Goal: Task Accomplishment & Management: Use online tool/utility

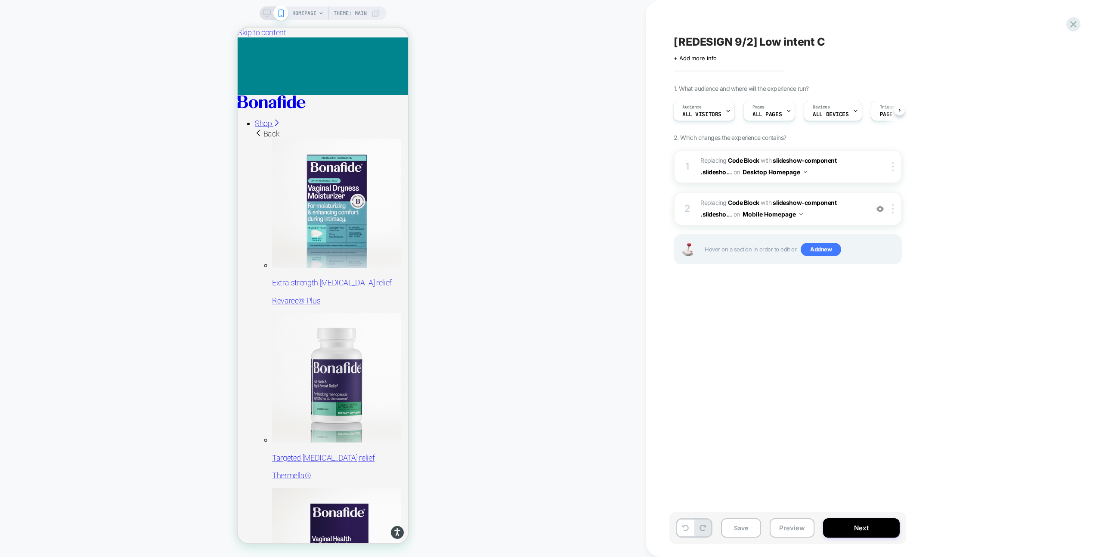
scroll to position [0, 0]
click at [795, 525] on button "Preview" at bounding box center [792, 527] width 45 height 19
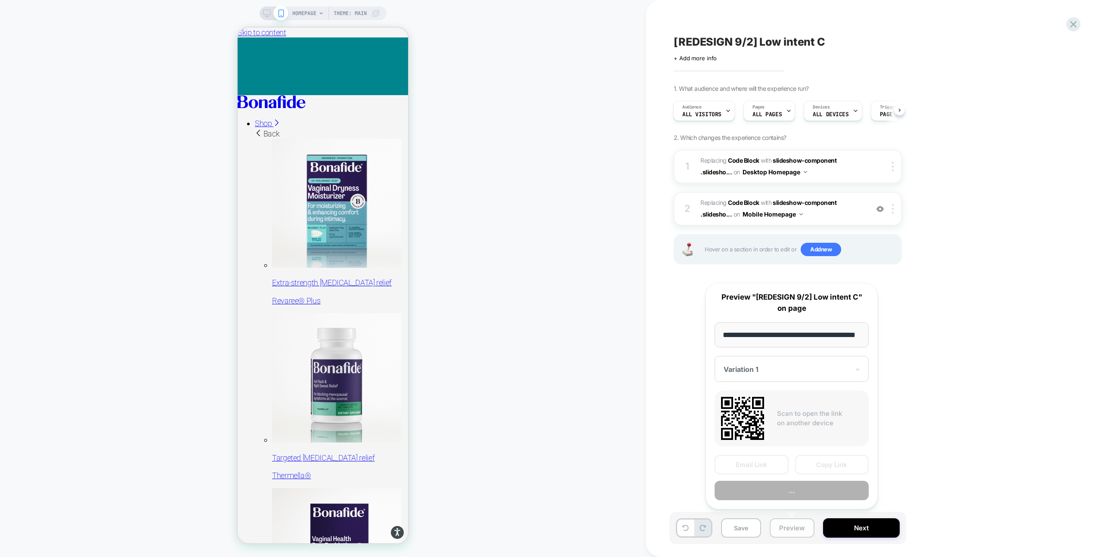
scroll to position [0, 22]
click at [819, 489] on button "Preview" at bounding box center [792, 490] width 154 height 19
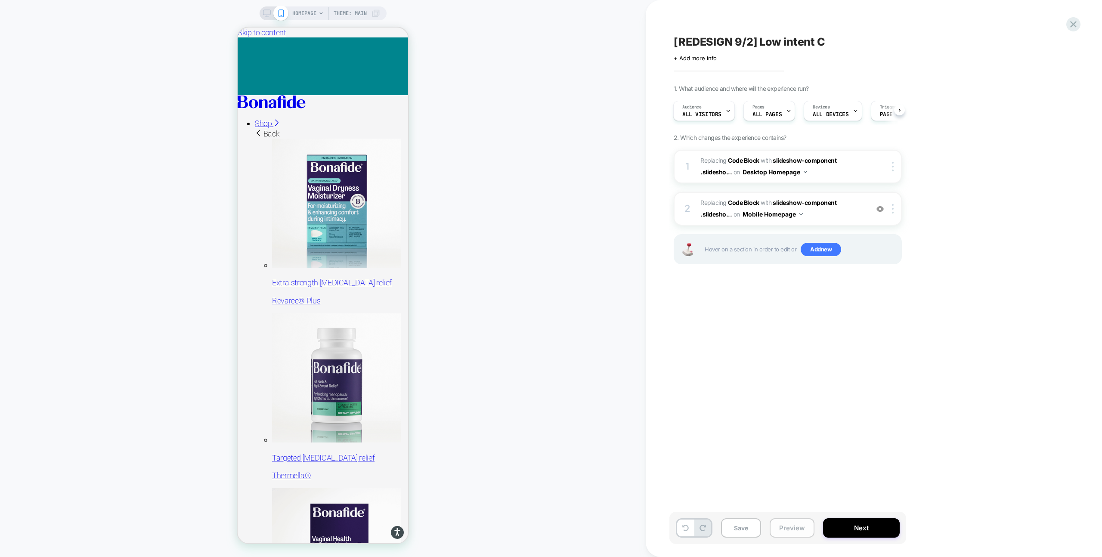
click at [788, 525] on button "Preview" at bounding box center [792, 527] width 45 height 19
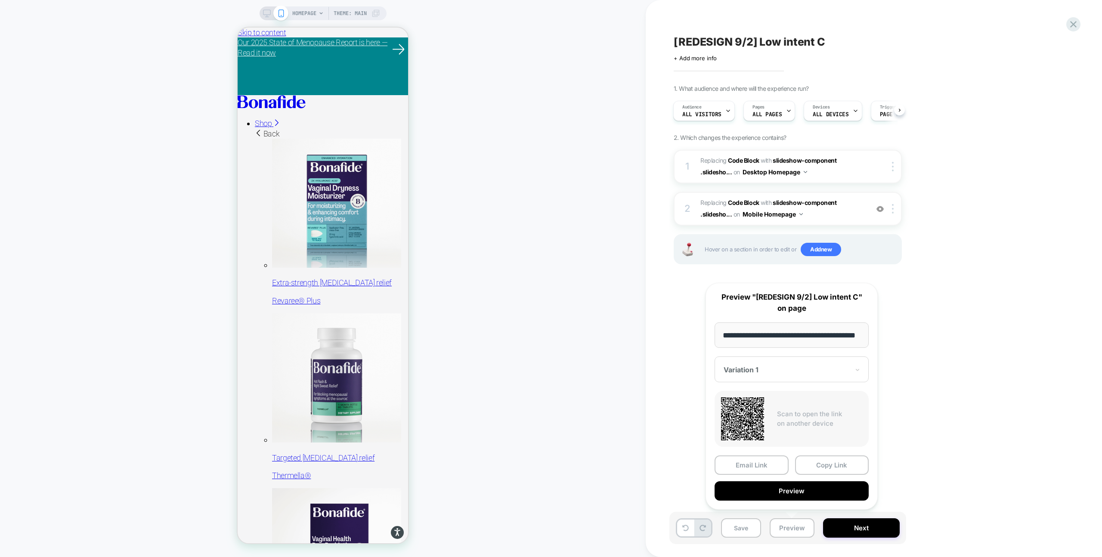
click at [934, 383] on div "[REDESIGN 9/2] Low intent C Click to edit experience details + Add more info 1.…" at bounding box center [831, 279] width 323 height 540
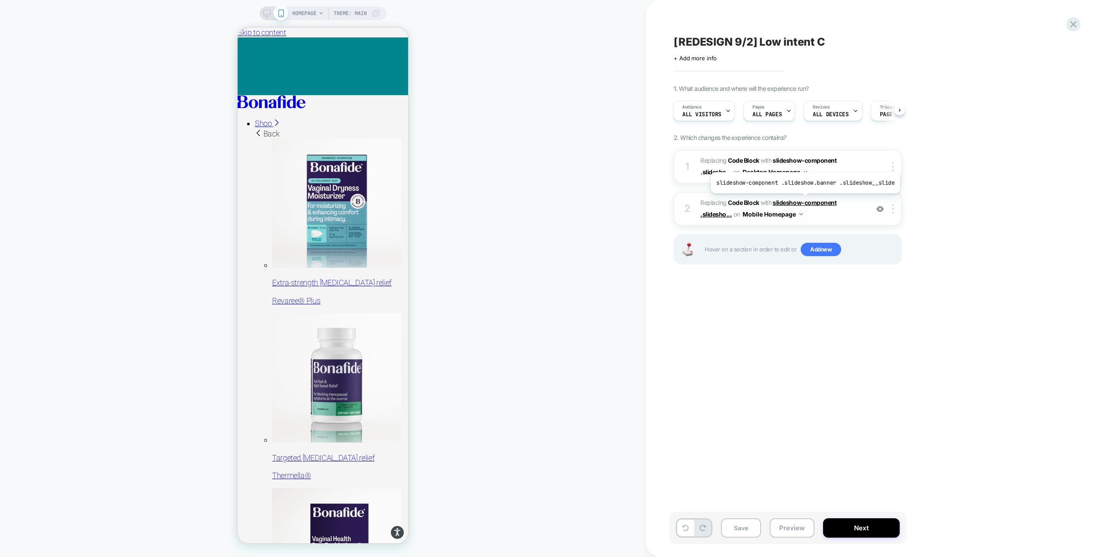
click at [804, 200] on span "slideshow-component .slidesho..." at bounding box center [769, 208] width 136 height 19
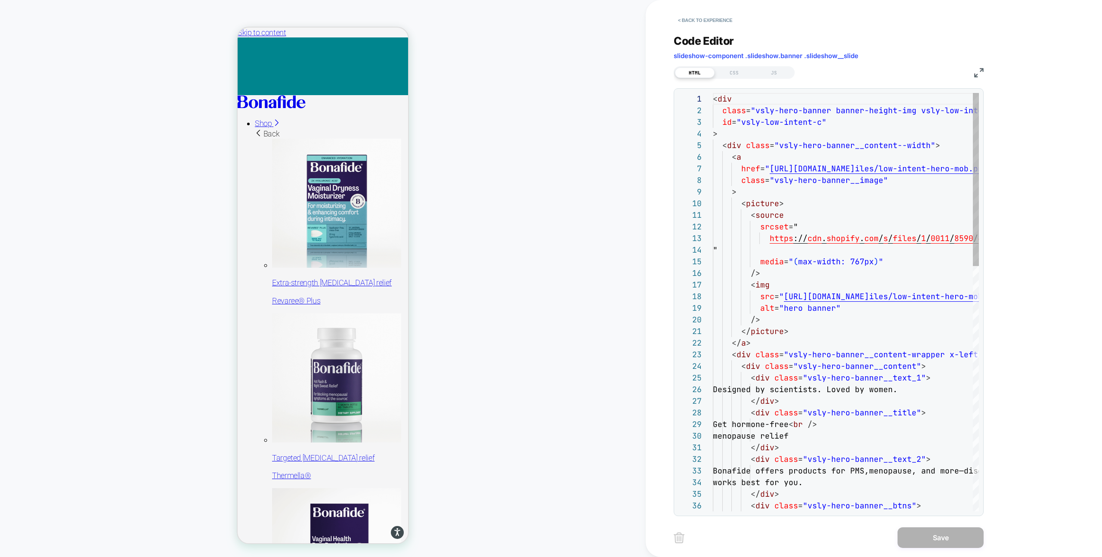
scroll to position [116, 0]
click at [812, 57] on span "slideshow-component .slideshow.banner .slideshow__slide" at bounding box center [766, 56] width 185 height 8
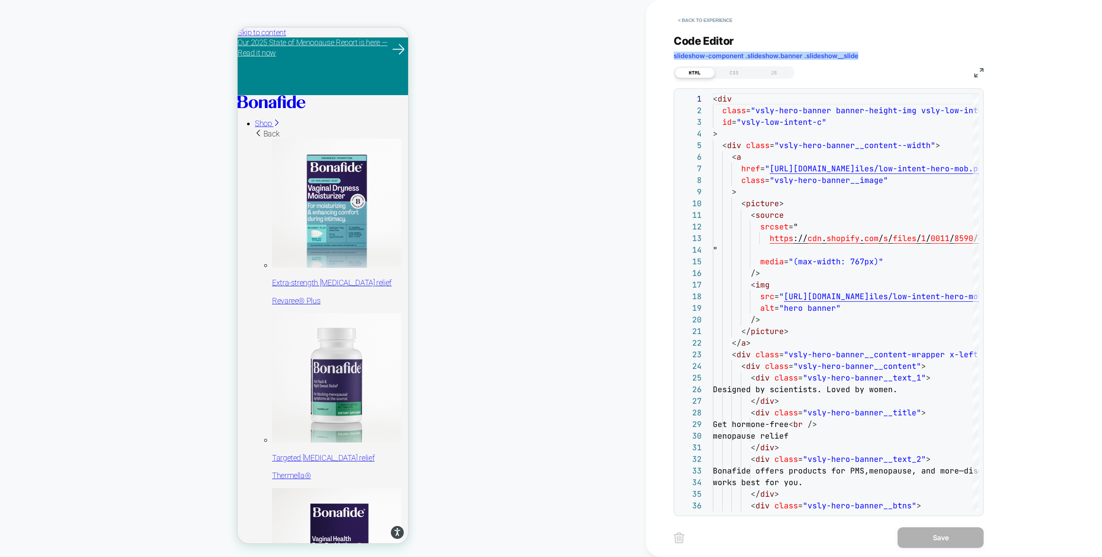
drag, startPoint x: 858, startPoint y: 56, endPoint x: 674, endPoint y: 55, distance: 184.3
click at [673, 55] on div "< Back to experience Code Editor slideshow-component .slideshow.banner .slidesh…" at bounding box center [835, 278] width 379 height 557
copy span "slideshow-component .slideshow.banner .slideshow__slide"
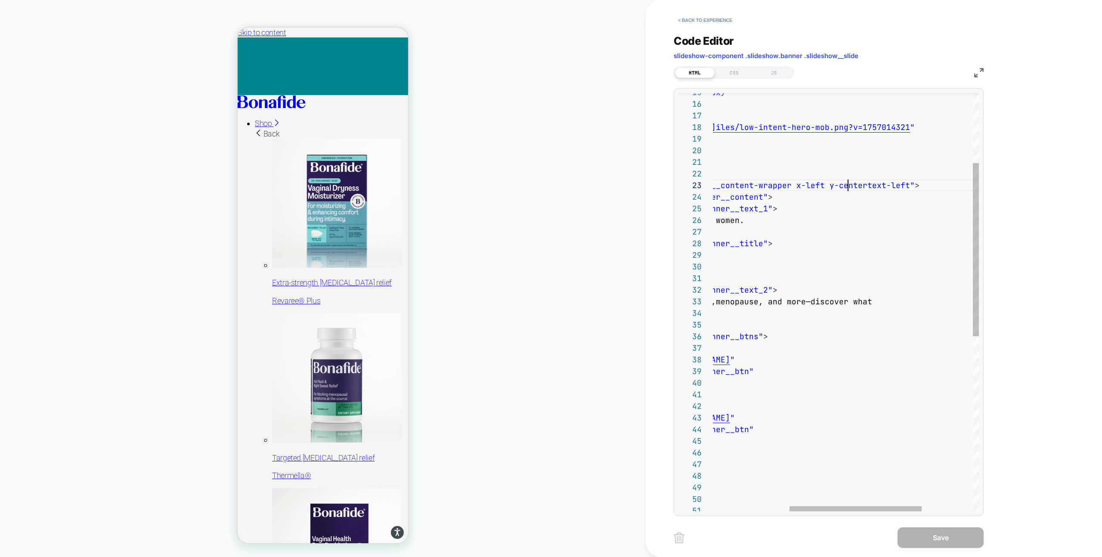
click at [848, 189] on div "</ div > </ div > </ div > </ div > </ div > > > Shop all </ a href = " [URL][D…" at bounding box center [821, 430] width 522 height 1012
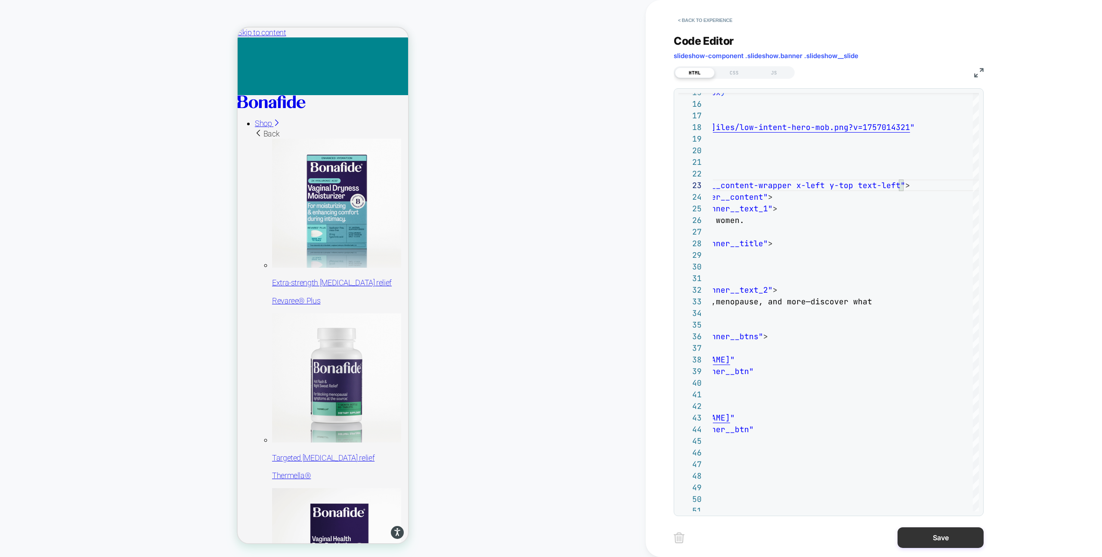
type textarea "**********"
click at [947, 536] on button "Save" at bounding box center [941, 538] width 86 height 21
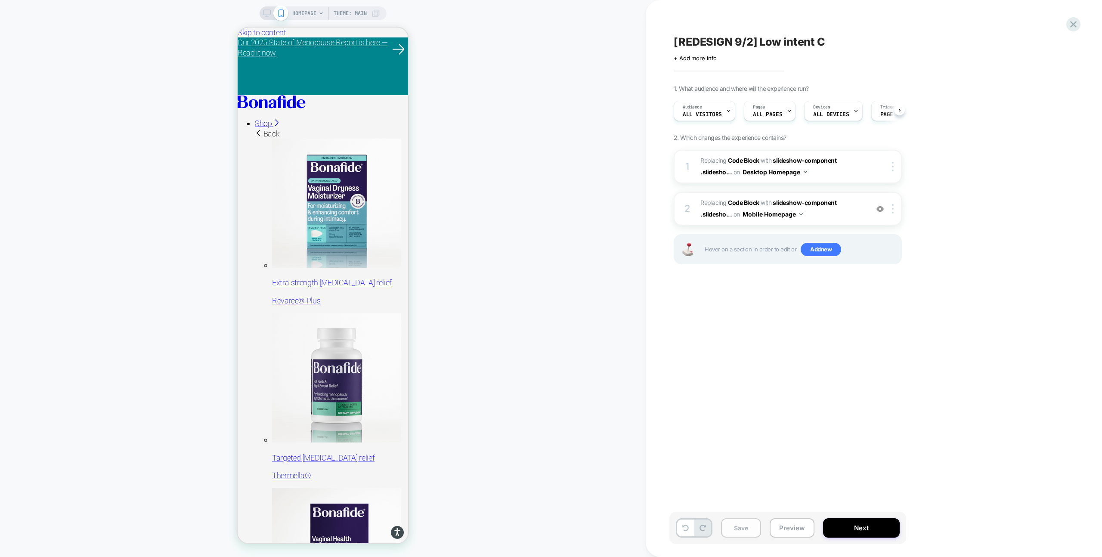
scroll to position [0, 0]
click at [731, 528] on button "Save" at bounding box center [741, 527] width 40 height 19
click at [269, 12] on icon at bounding box center [267, 13] width 8 height 8
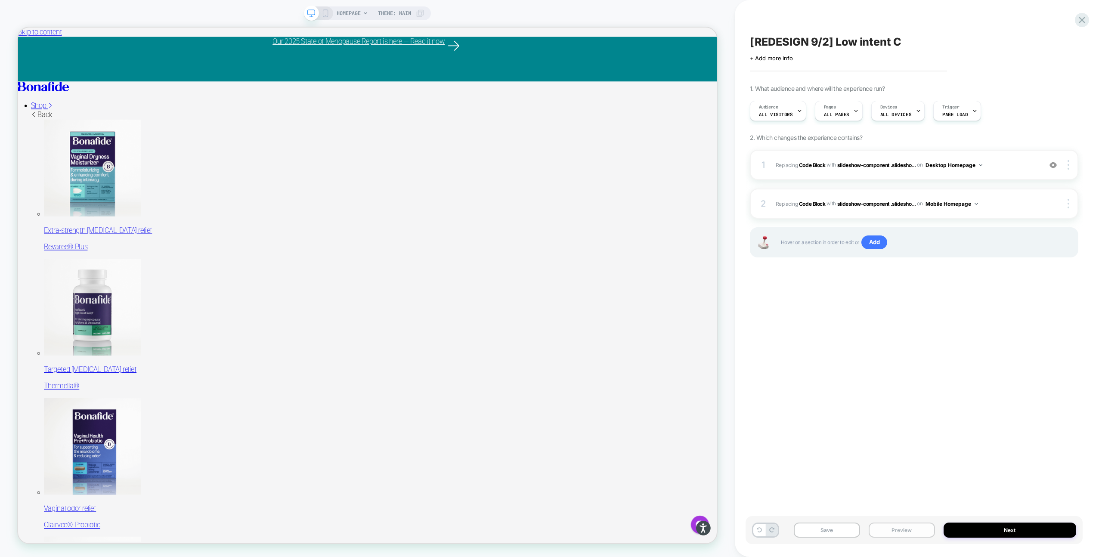
click at [894, 529] on button "Preview" at bounding box center [902, 530] width 66 height 15
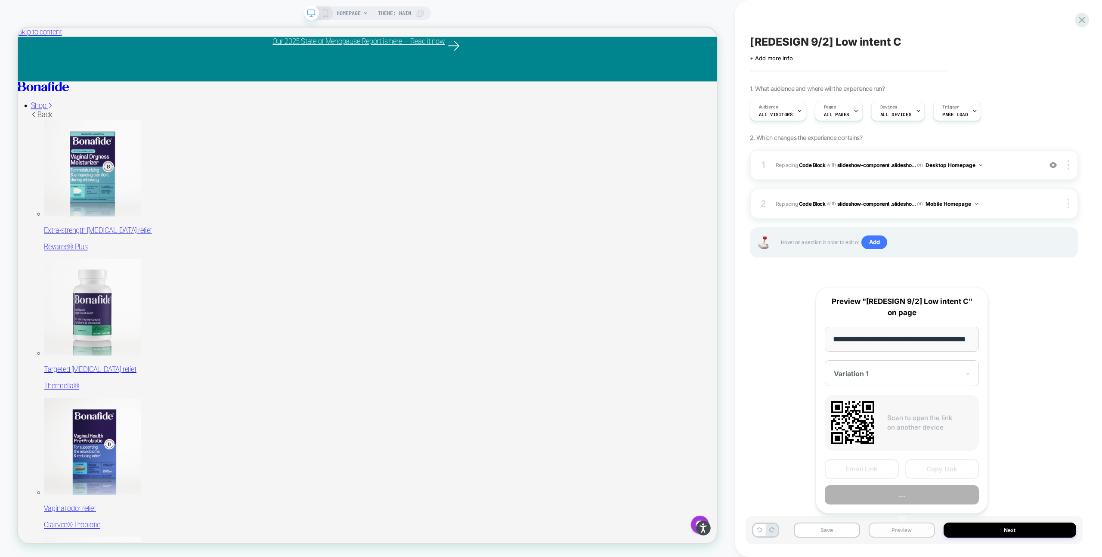
scroll to position [0, 22]
click at [935, 489] on button "Preview" at bounding box center [902, 495] width 154 height 19
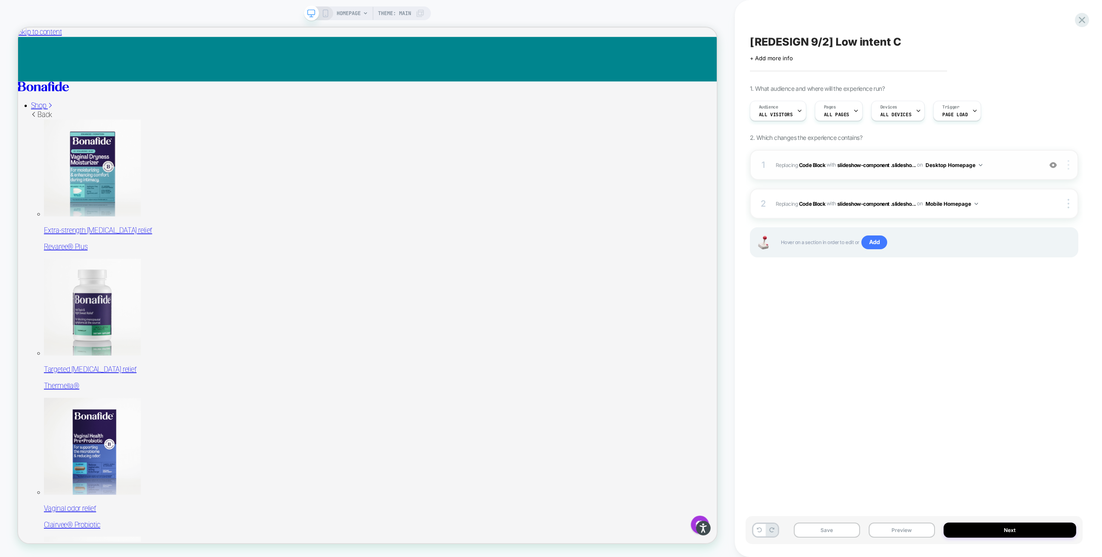
click at [1070, 165] on div at bounding box center [1070, 164] width 16 height 9
click at [1016, 137] on div "Replace Position" at bounding box center [1017, 141] width 77 height 24
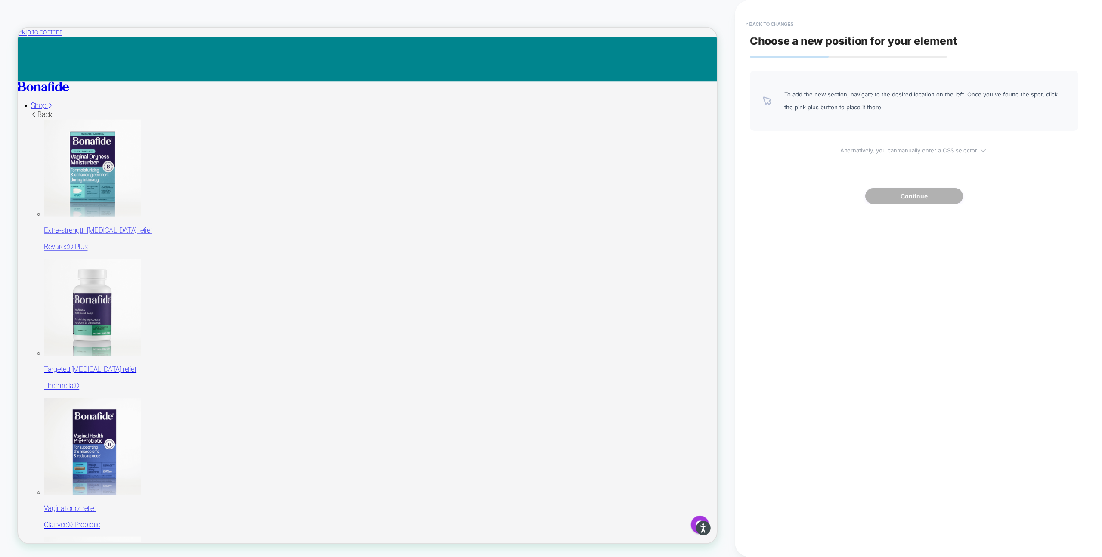
click at [931, 153] on u "manually enter a CSS selector" at bounding box center [937, 150] width 80 height 7
select select "*******"
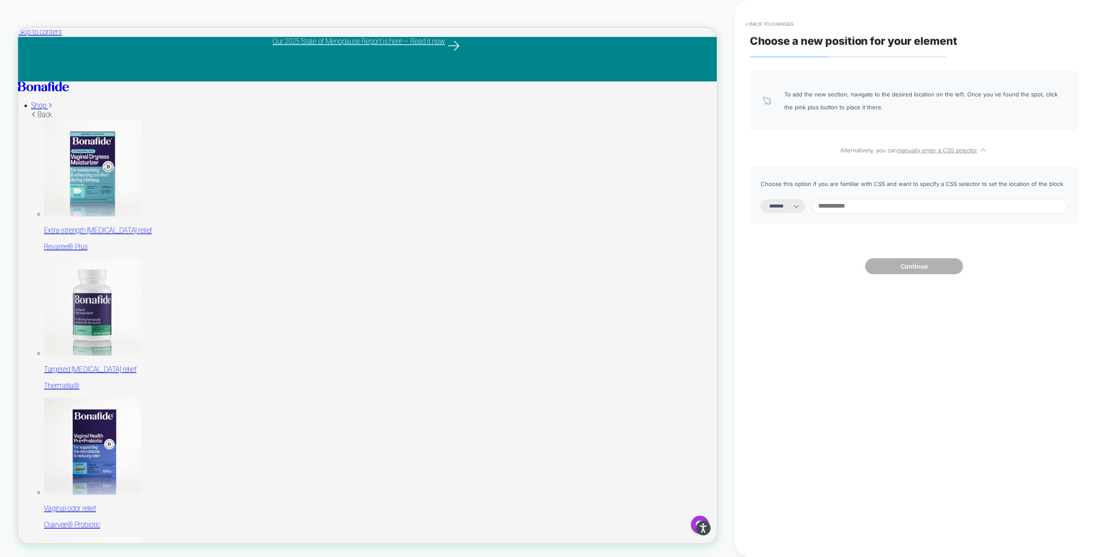
click at [885, 207] on input at bounding box center [940, 206] width 256 height 14
paste input "**********"
type input "**********"
select select "*********"
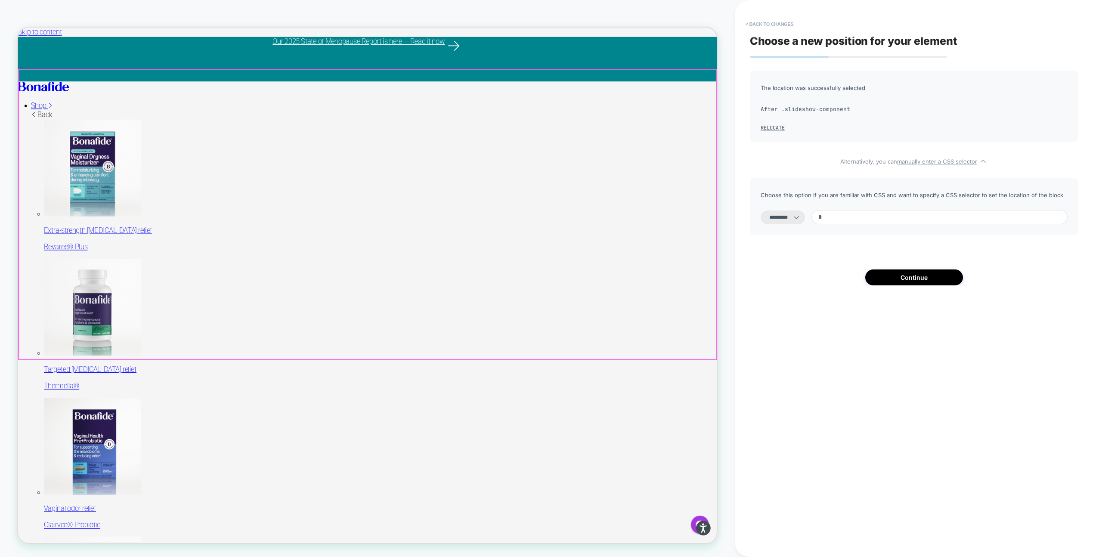
paste input "**********"
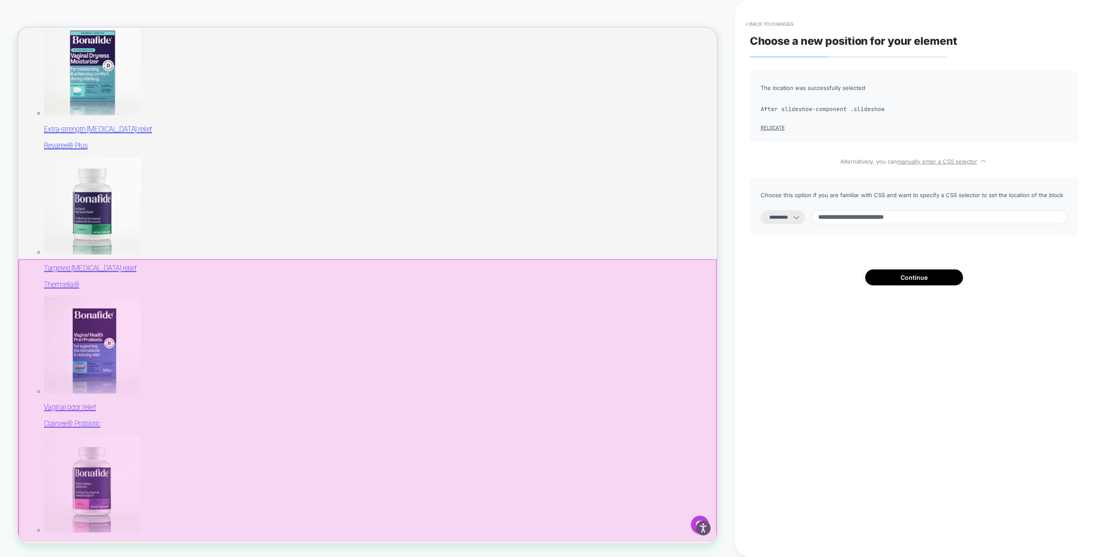
scroll to position [134, 0]
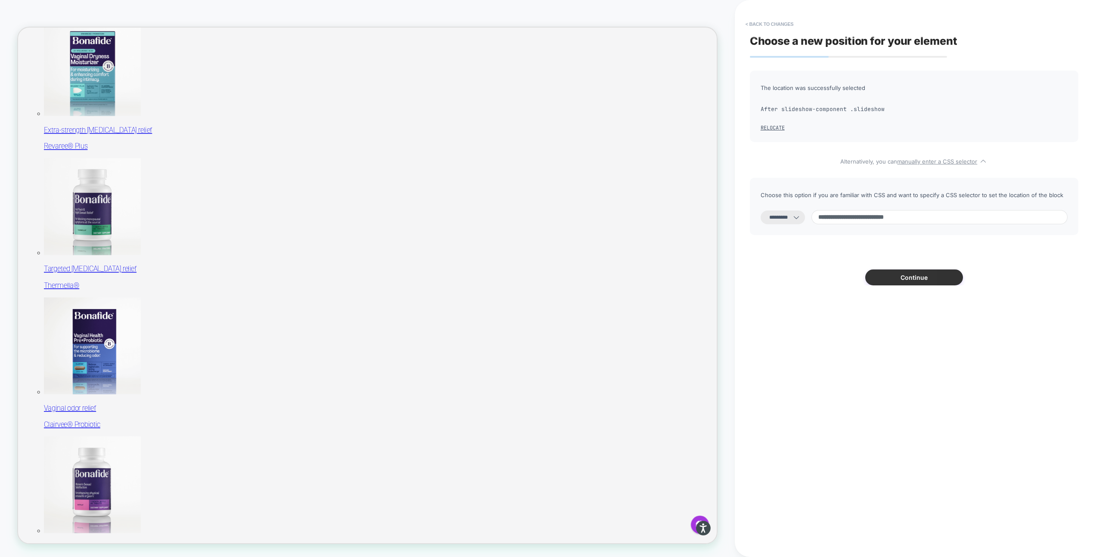
type input "**********"
drag, startPoint x: 925, startPoint y: 277, endPoint x: 941, endPoint y: 240, distance: 40.5
click at [941, 240] on div "**********" at bounding box center [914, 178] width 329 height 215
click at [785, 220] on select "**********" at bounding box center [783, 218] width 44 height 14
select select "*******"
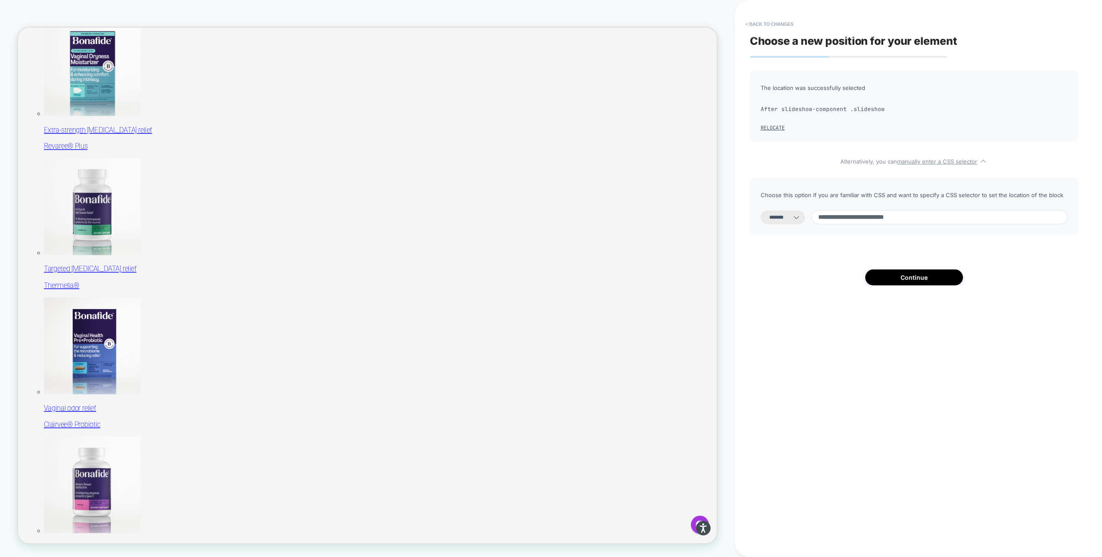
click at [761, 211] on select "**********" at bounding box center [783, 218] width 44 height 14
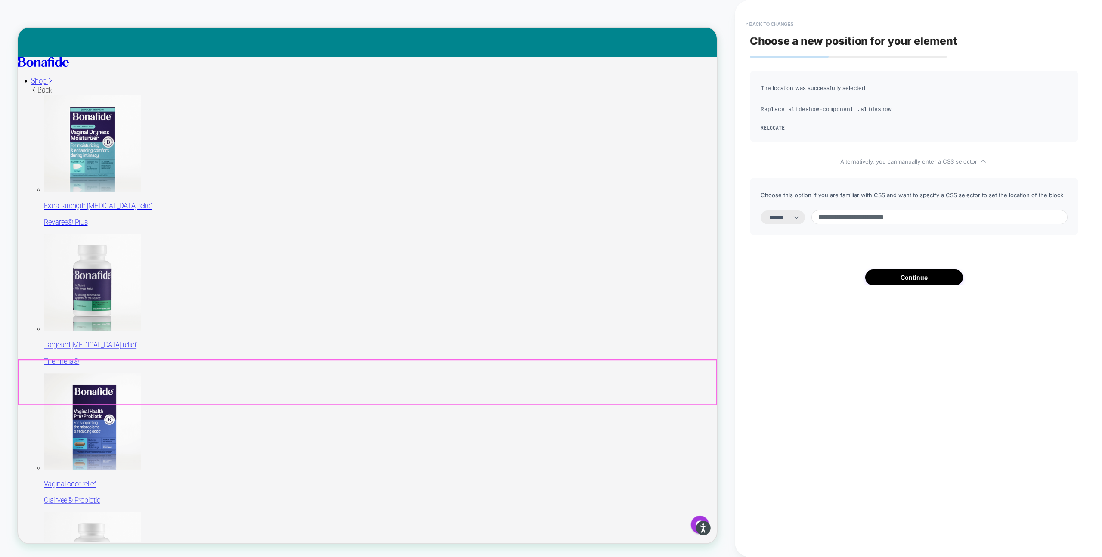
scroll to position [0, 0]
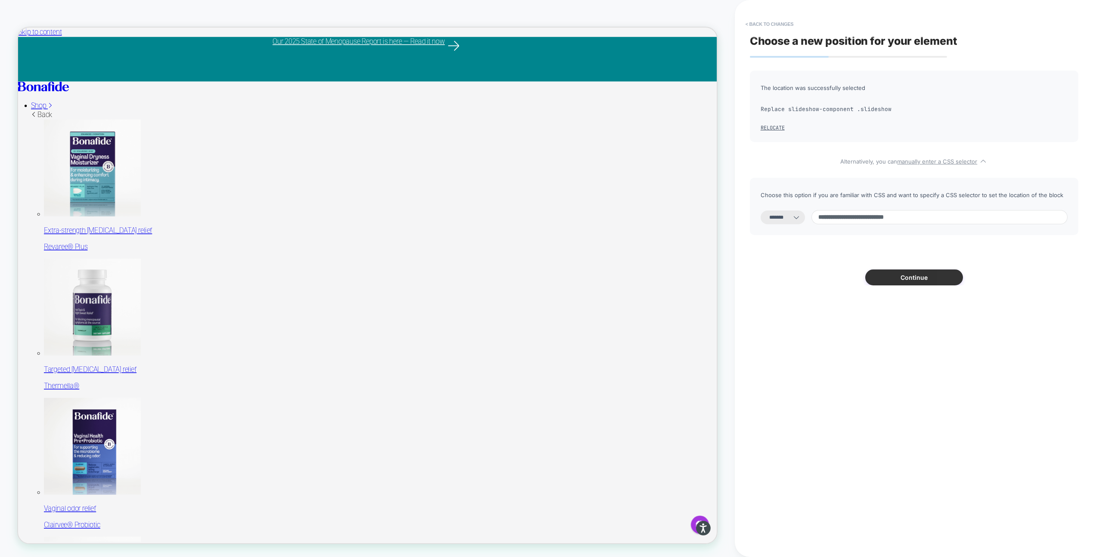
click at [892, 282] on button "Continue" at bounding box center [915, 278] width 98 height 16
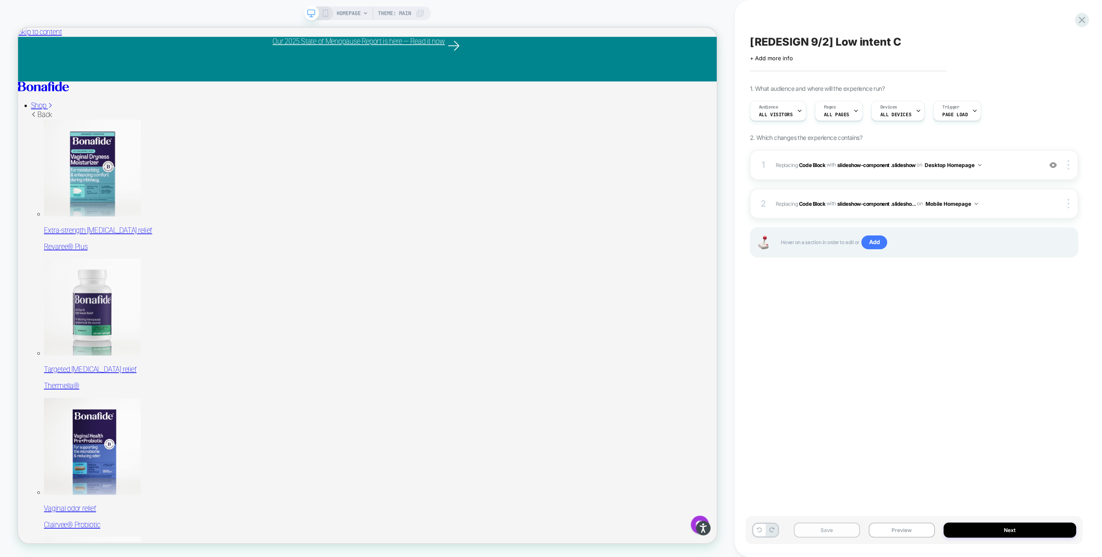
click at [831, 533] on button "Save" at bounding box center [827, 530] width 66 height 15
click at [899, 528] on button "Preview" at bounding box center [902, 530] width 66 height 15
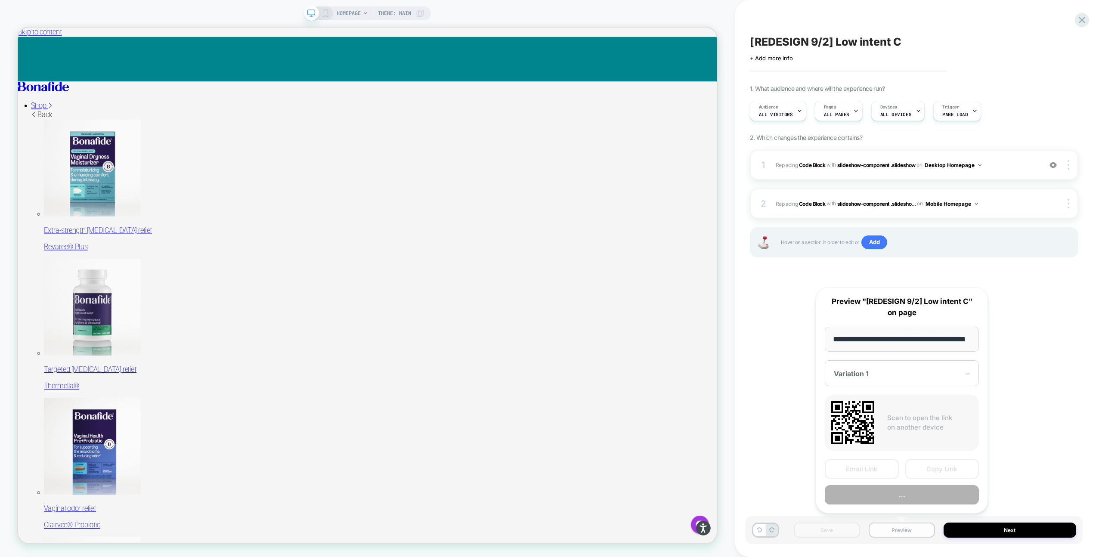
scroll to position [0, 22]
click at [903, 492] on button "Preview" at bounding box center [902, 495] width 154 height 19
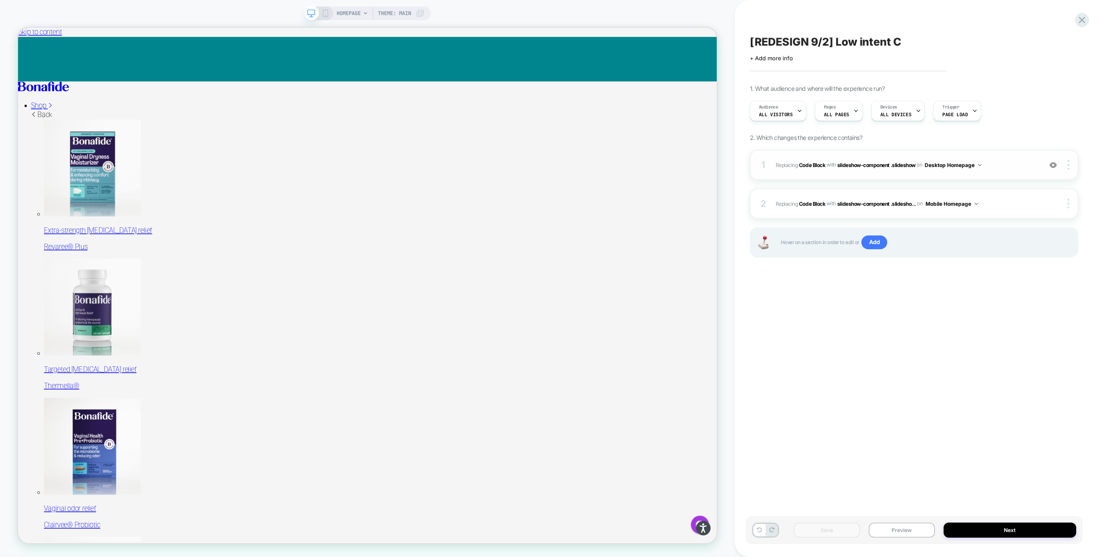
click at [992, 165] on span "Replacing Code Block WITH slideshow-component .slideshow slideshow-component .s…" at bounding box center [907, 165] width 262 height 11
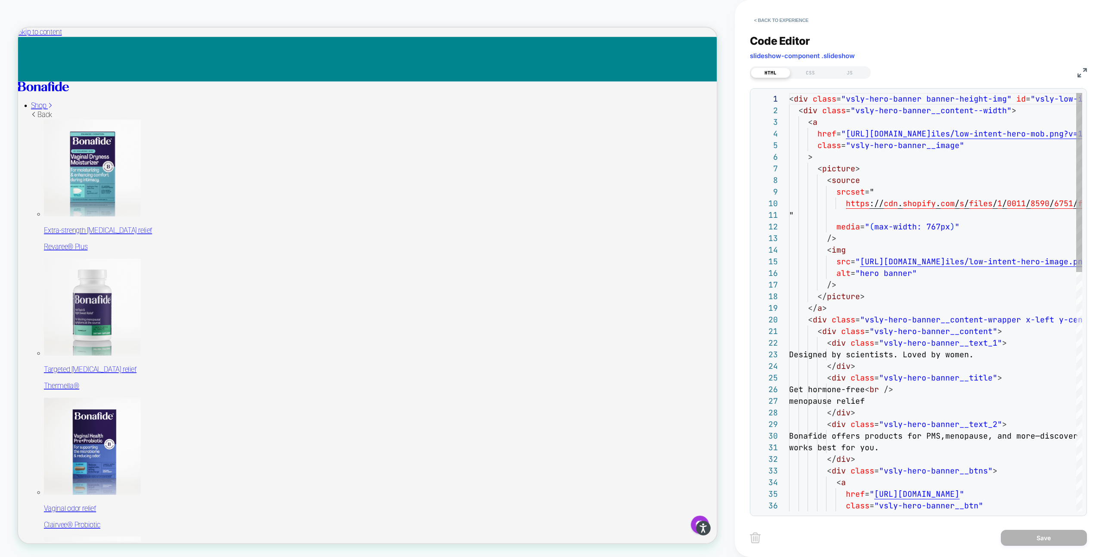
scroll to position [116, 0]
click at [814, 72] on div "CSS" at bounding box center [811, 73] width 40 height 10
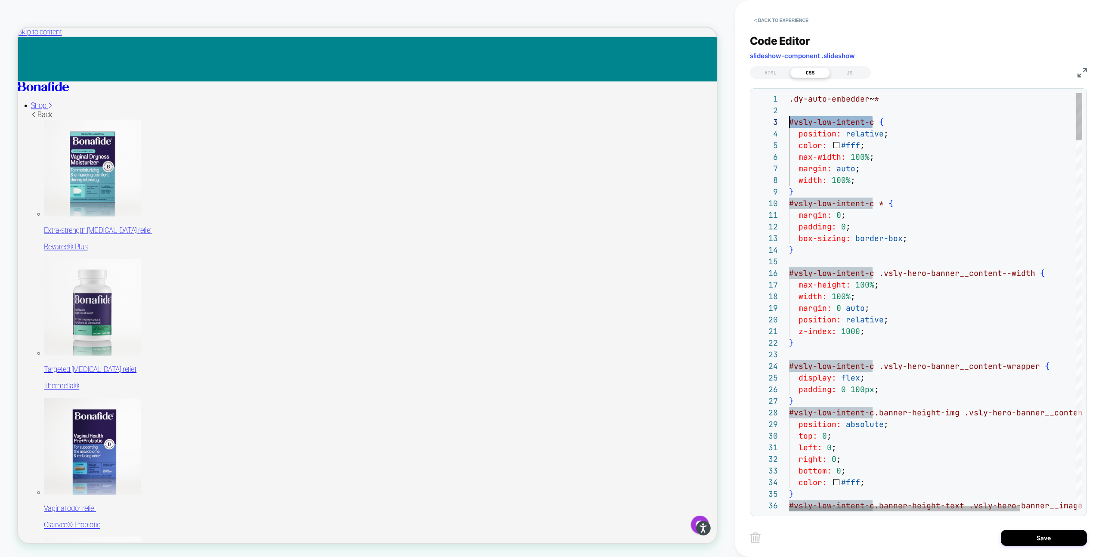
scroll to position [23, 0]
drag, startPoint x: 872, startPoint y: 124, endPoint x: 790, endPoint y: 122, distance: 82.3
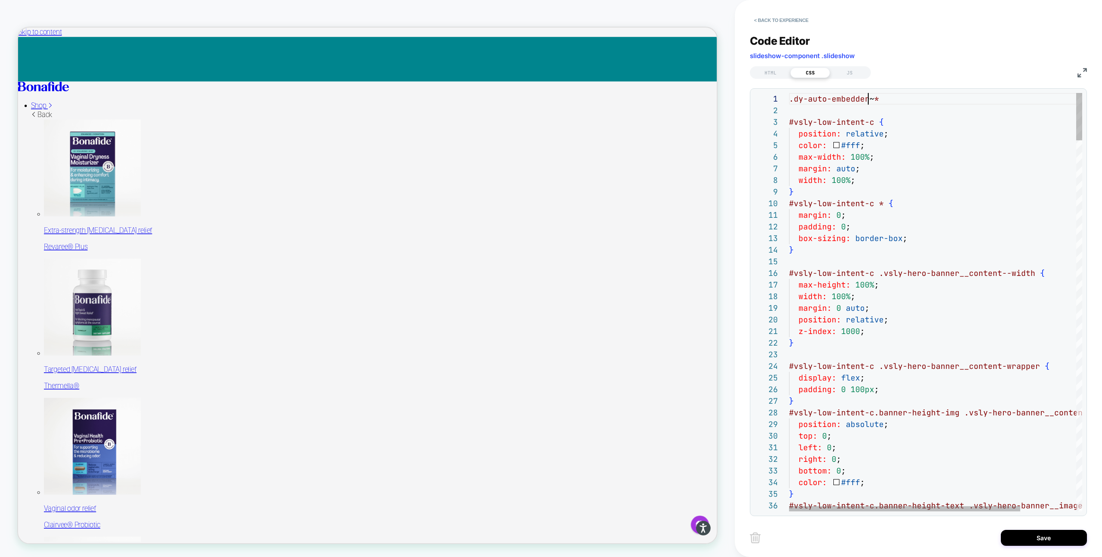
scroll to position [0, 0]
drag, startPoint x: 866, startPoint y: 98, endPoint x: 783, endPoint y: 97, distance: 83.1
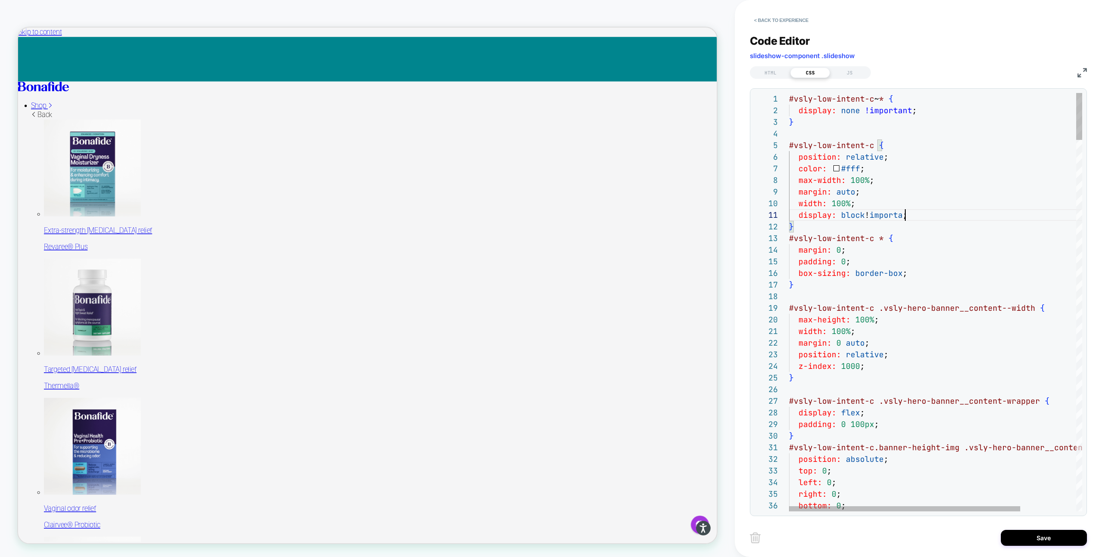
scroll to position [0, 126]
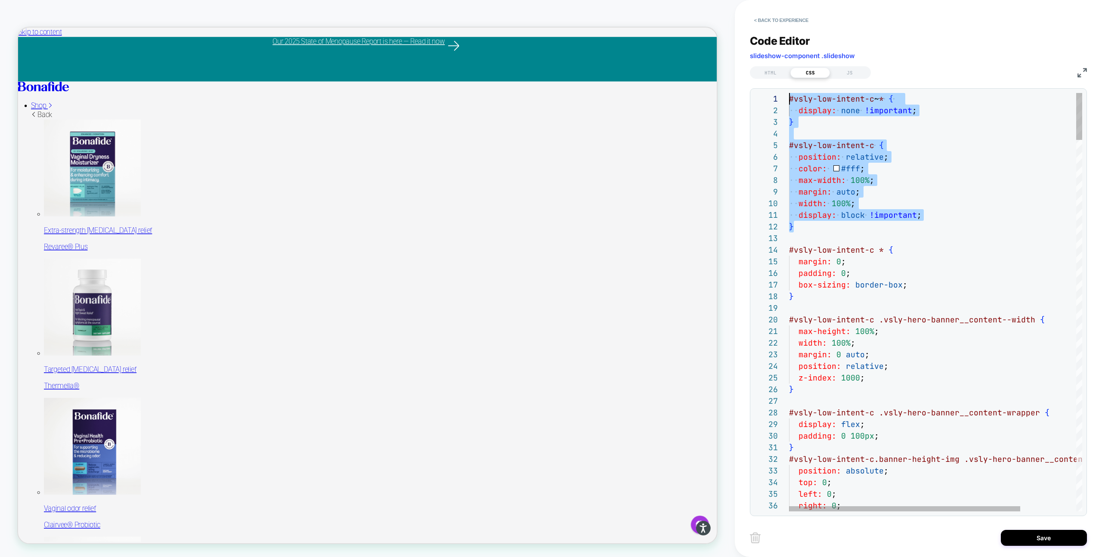
scroll to position [0, 0]
drag, startPoint x: 808, startPoint y: 232, endPoint x: 765, endPoint y: 84, distance: 154.4
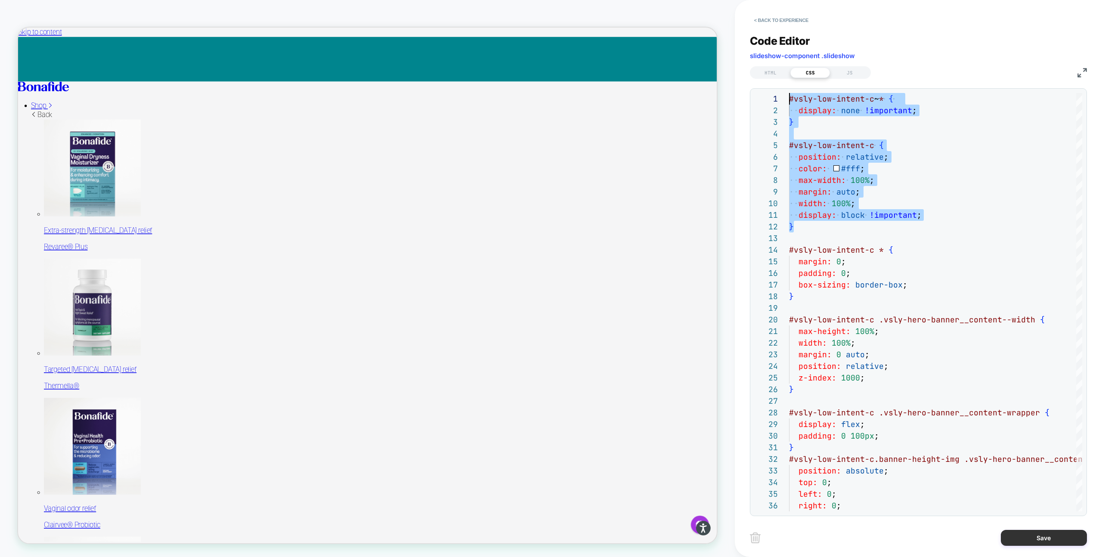
type textarea "**********"
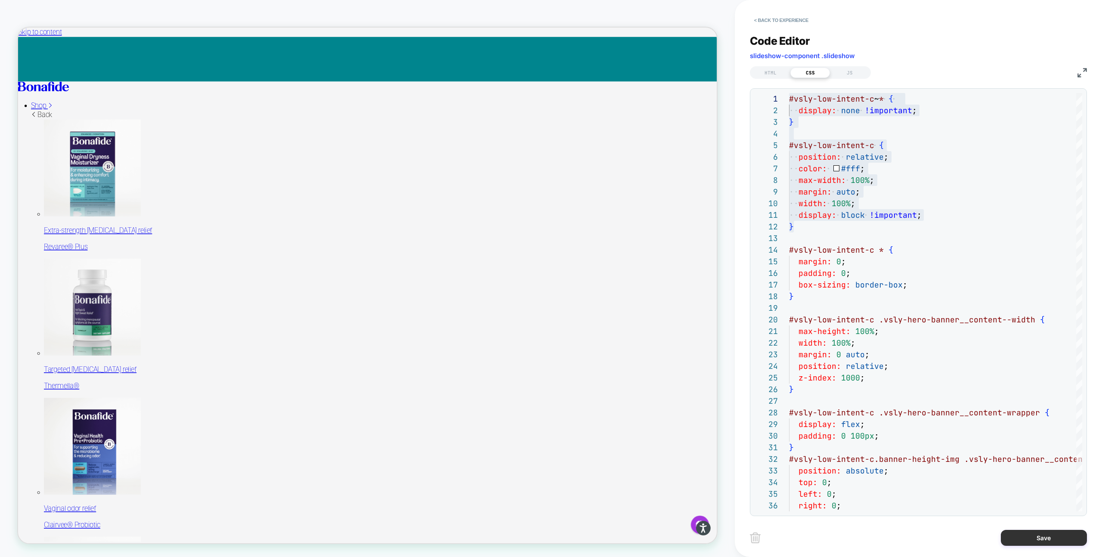
click at [1039, 536] on button "Save" at bounding box center [1044, 538] width 86 height 16
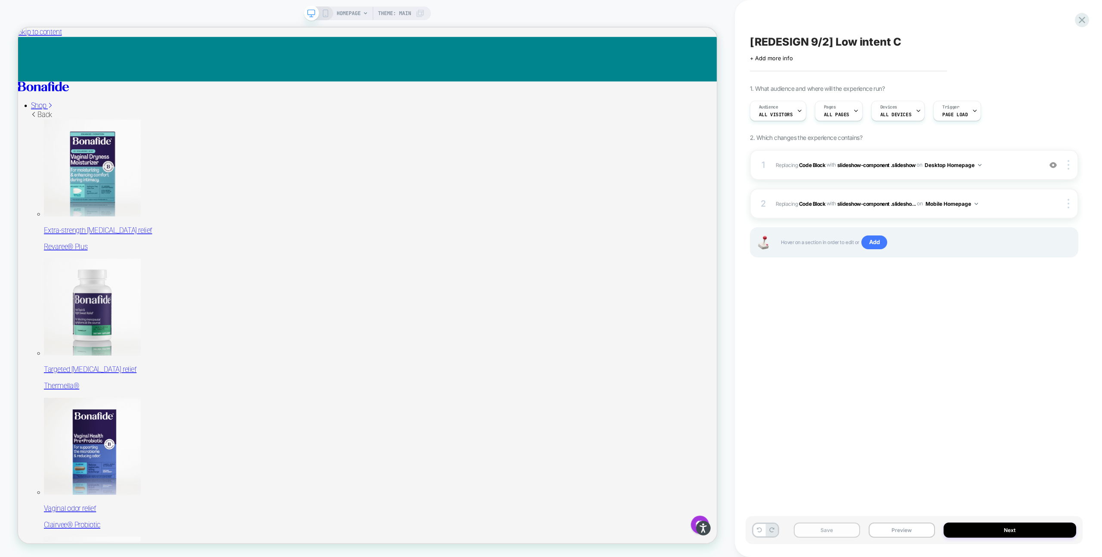
click at [830, 526] on button "Save" at bounding box center [827, 530] width 66 height 15
click at [325, 12] on icon at bounding box center [326, 13] width 8 height 8
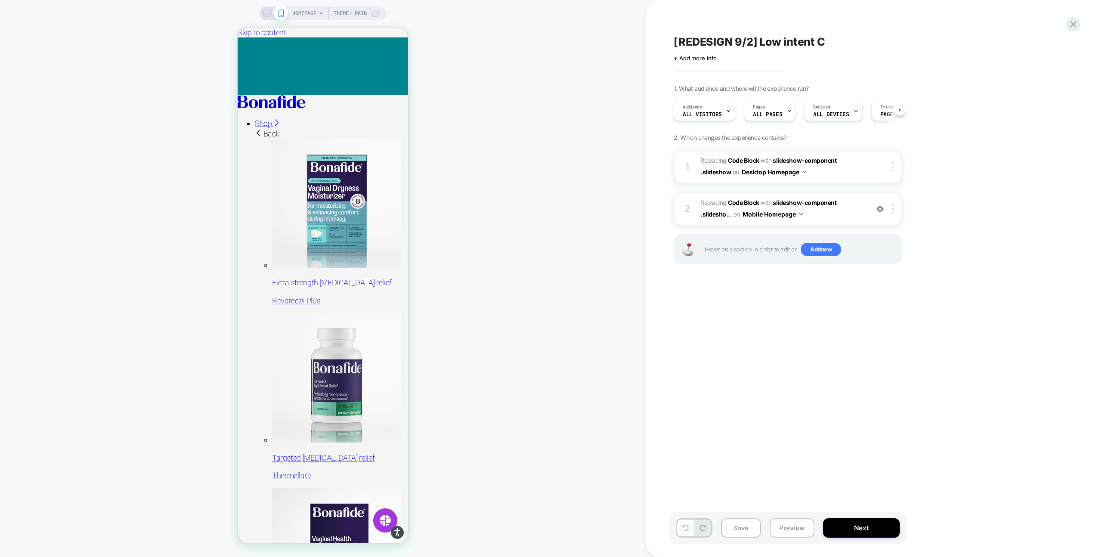
scroll to position [0, 0]
click at [843, 208] on span "Replacing Code Block WITH slideshow-component .slidesho... slideshow-component …" at bounding box center [783, 208] width 164 height 23
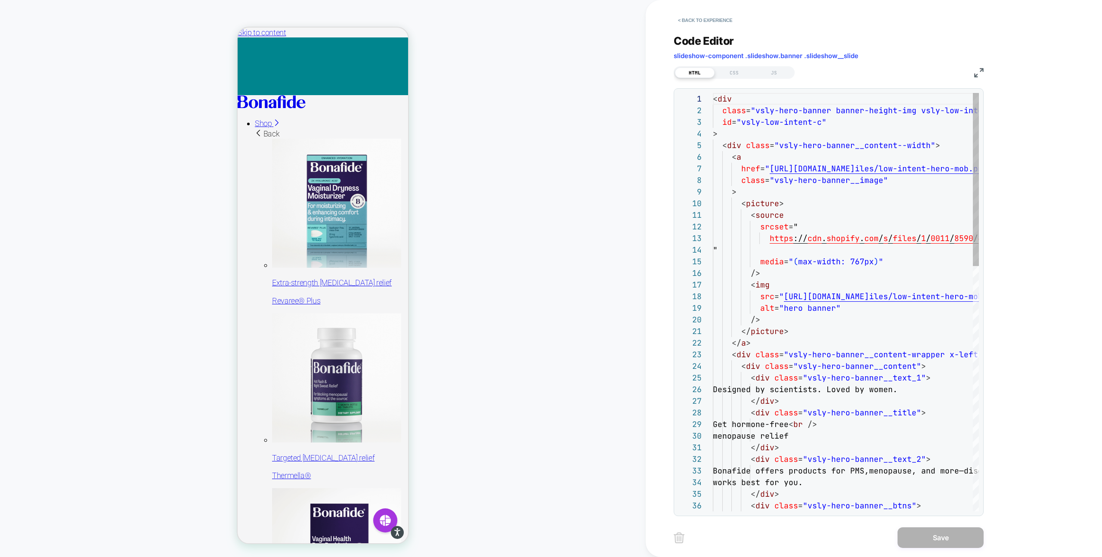
scroll to position [116, 0]
click at [731, 82] on div "Code Editor slideshow-component .slideshow.banner .slideshow__slide HTML CSS JS…" at bounding box center [829, 270] width 310 height 493
click at [731, 73] on div "CSS" at bounding box center [735, 73] width 40 height 10
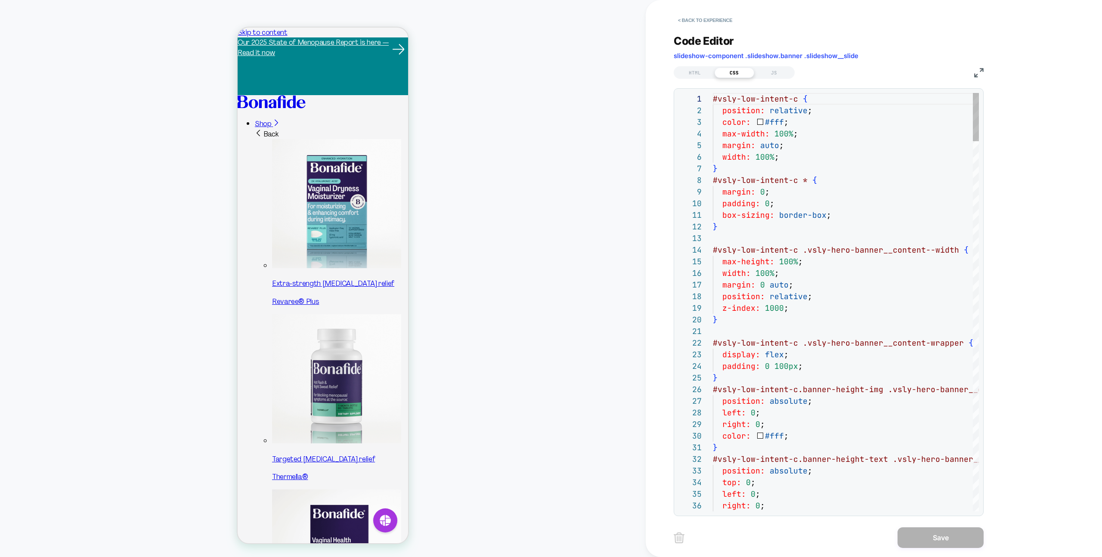
scroll to position [0, 0]
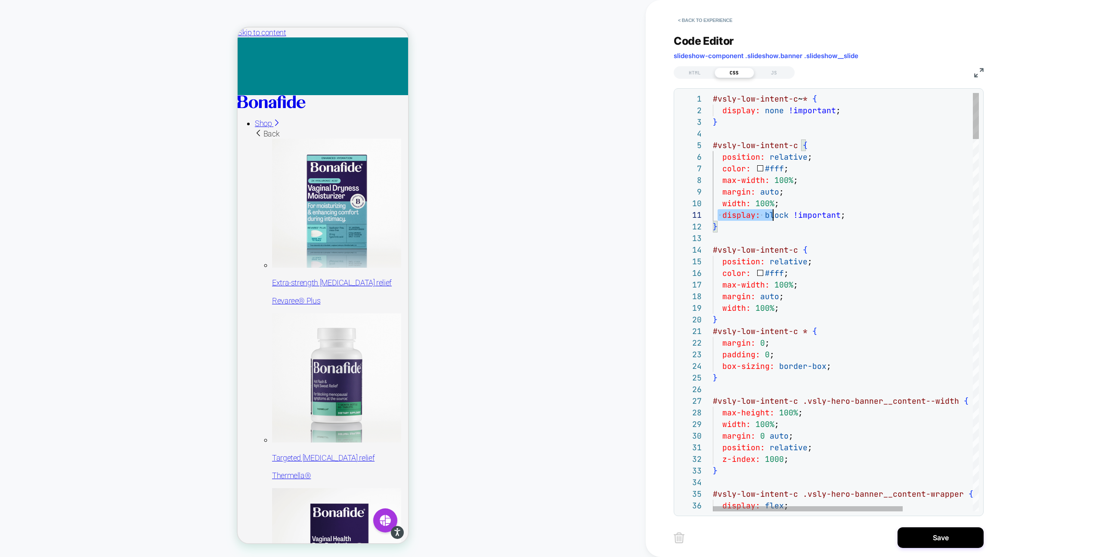
drag, startPoint x: 720, startPoint y: 216, endPoint x: 867, endPoint y: 216, distance: 147.3
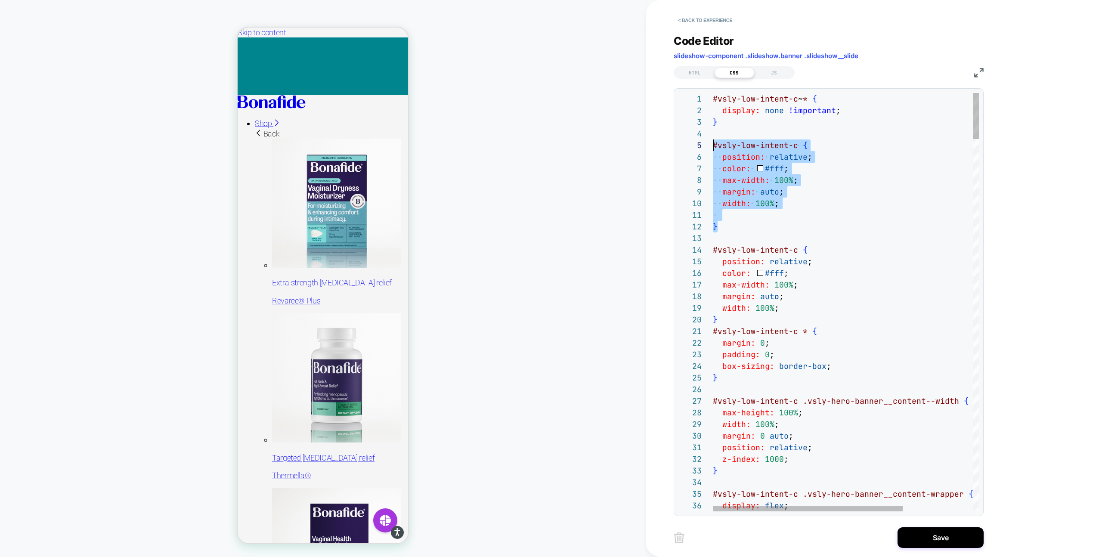
drag, startPoint x: 738, startPoint y: 229, endPoint x: 710, endPoint y: 142, distance: 91.4
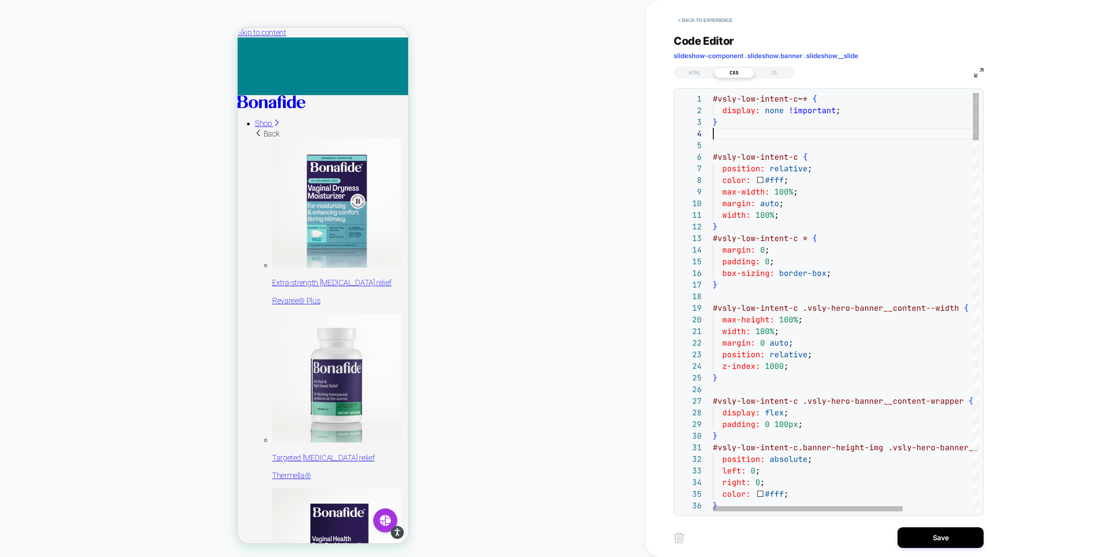
scroll to position [35, 0]
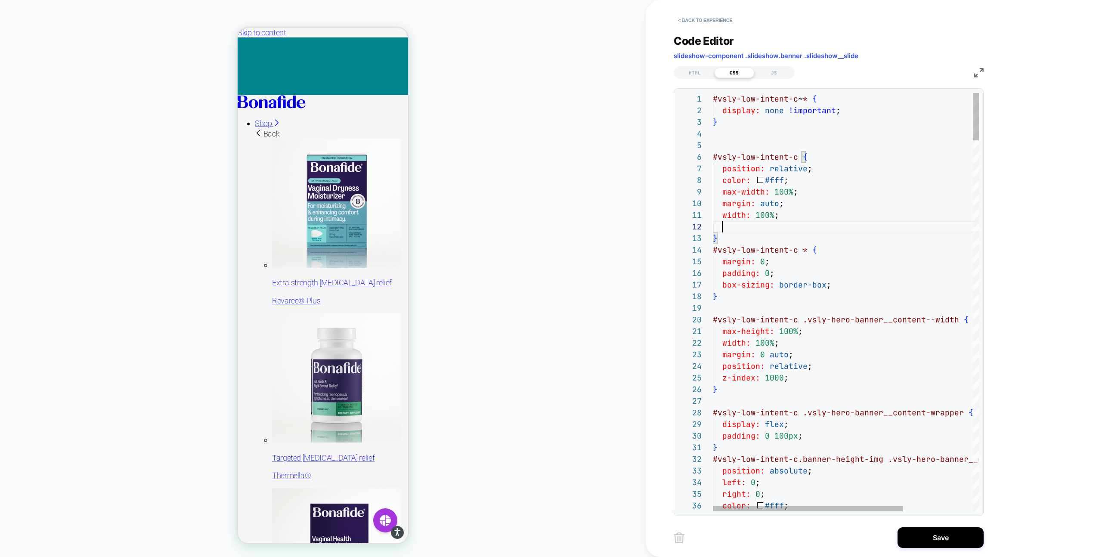
scroll to position [0, 0]
type textarea "**********"
click at [915, 522] on div "< Back to experience Code Editor slideshow-component .slideshow.banner .slidesh…" at bounding box center [835, 278] width 323 height 557
click at [916, 528] on button "Save" at bounding box center [941, 538] width 86 height 21
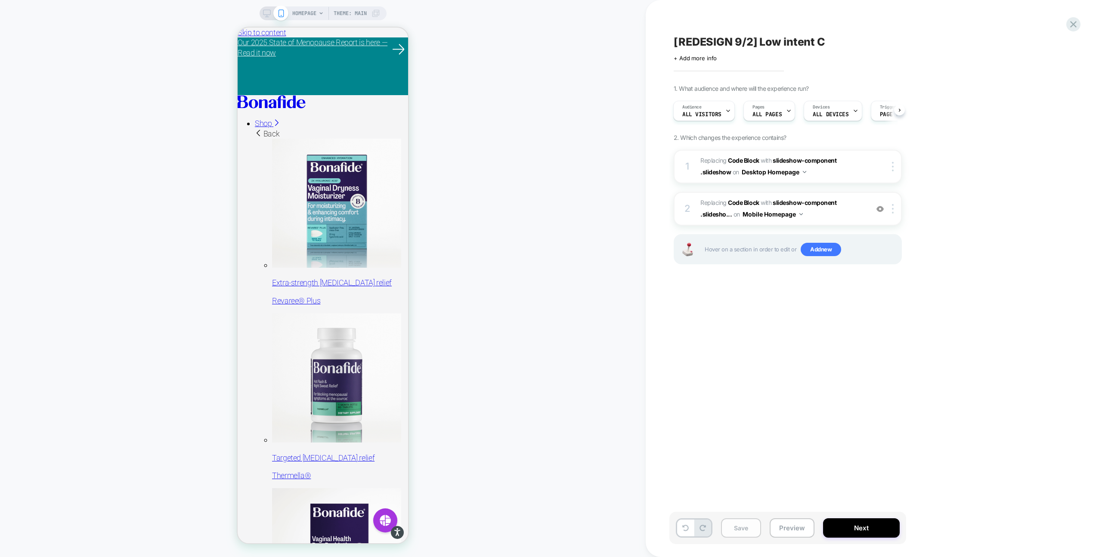
click at [736, 532] on button "Save" at bounding box center [741, 527] width 40 height 19
click at [265, 14] on icon at bounding box center [267, 13] width 8 height 8
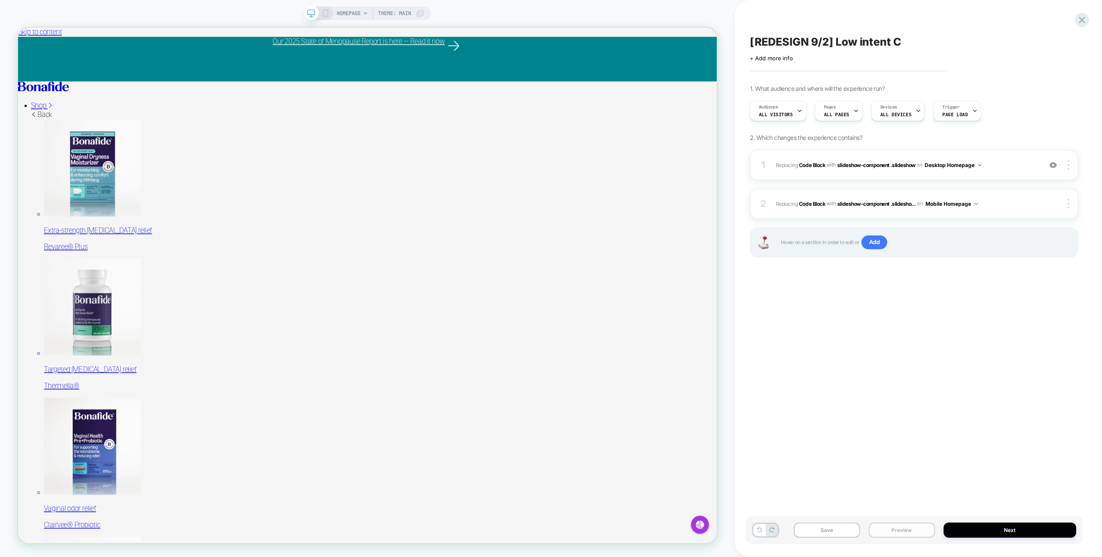
click at [897, 532] on button "Preview" at bounding box center [902, 530] width 66 height 15
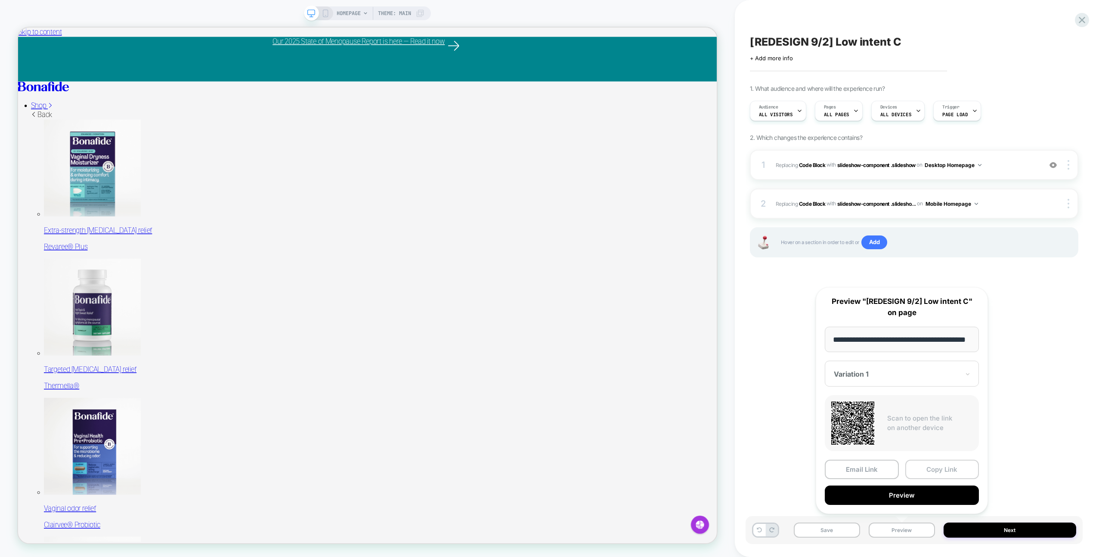
click at [931, 472] on button "Copy Link" at bounding box center [943, 469] width 74 height 19
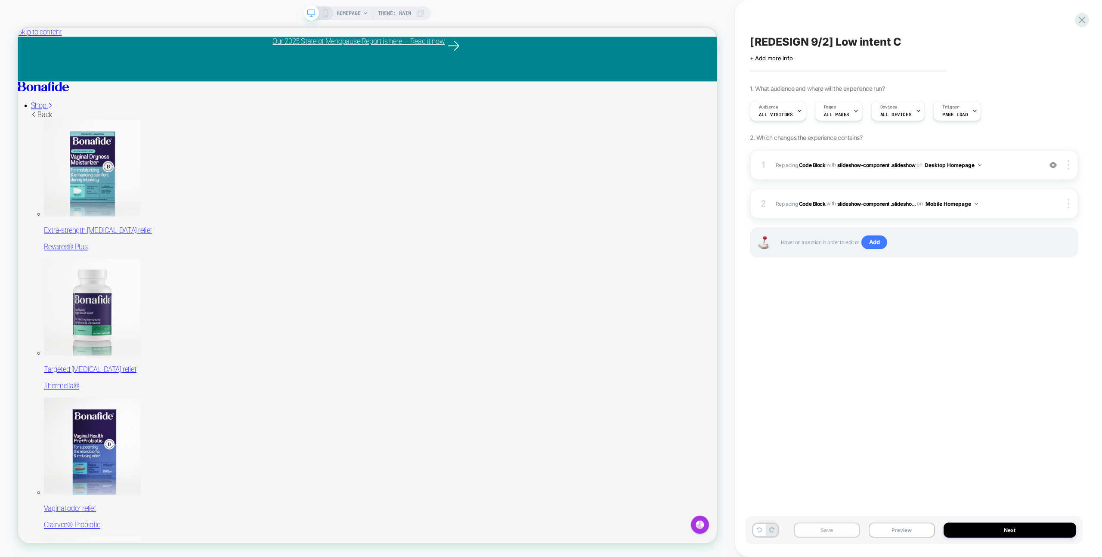
click at [838, 528] on button "Save" at bounding box center [827, 530] width 66 height 15
click at [835, 525] on button "Save" at bounding box center [827, 530] width 66 height 15
click at [839, 531] on button "Save" at bounding box center [827, 530] width 66 height 15
click at [1013, 160] on span "Replacing Code Block WITH slideshow-component .slideshow slideshow-component .s…" at bounding box center [907, 165] width 262 height 11
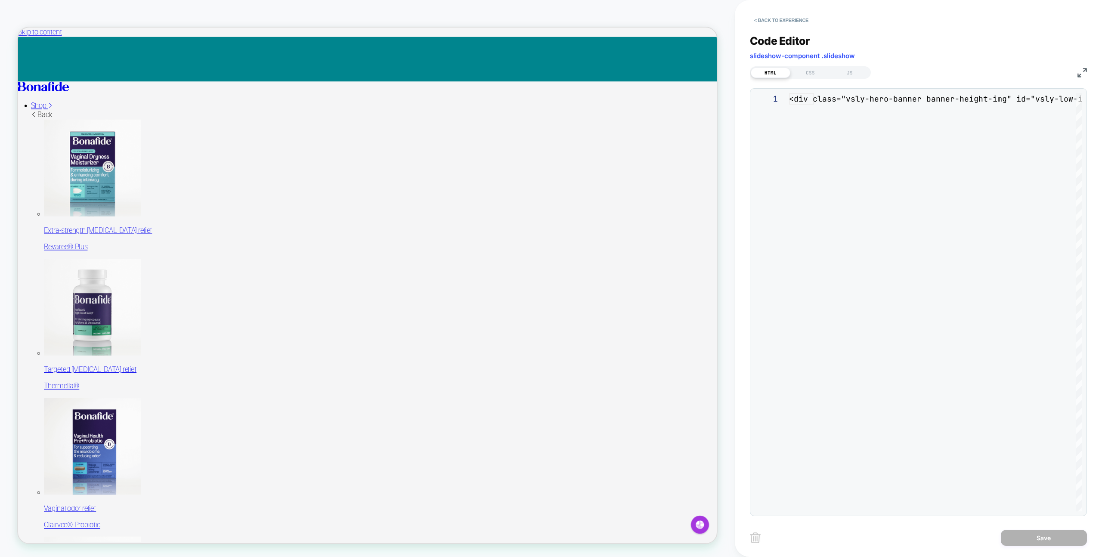
scroll to position [116, 0]
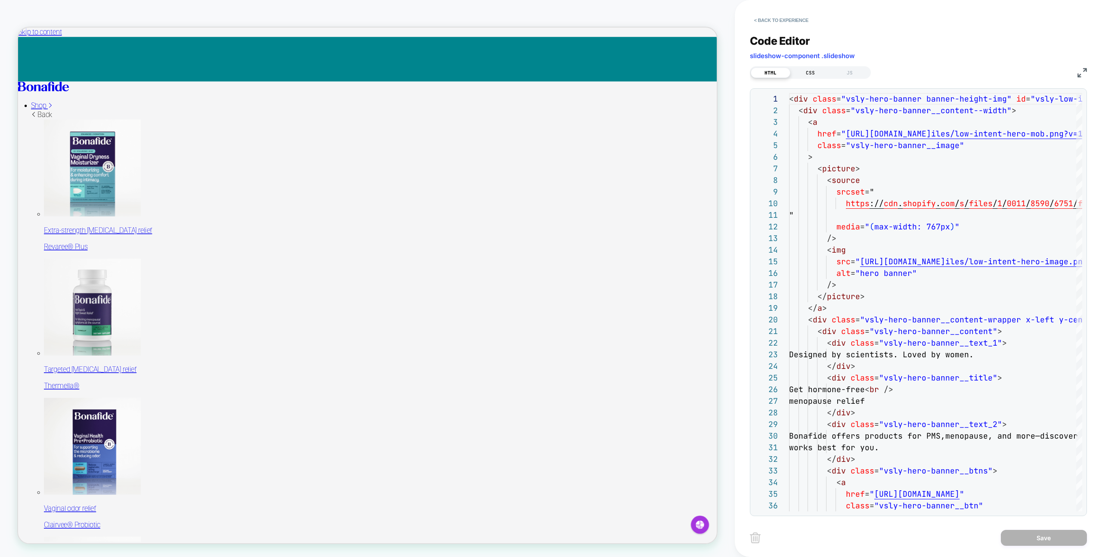
click at [793, 70] on div "CSS" at bounding box center [811, 73] width 40 height 10
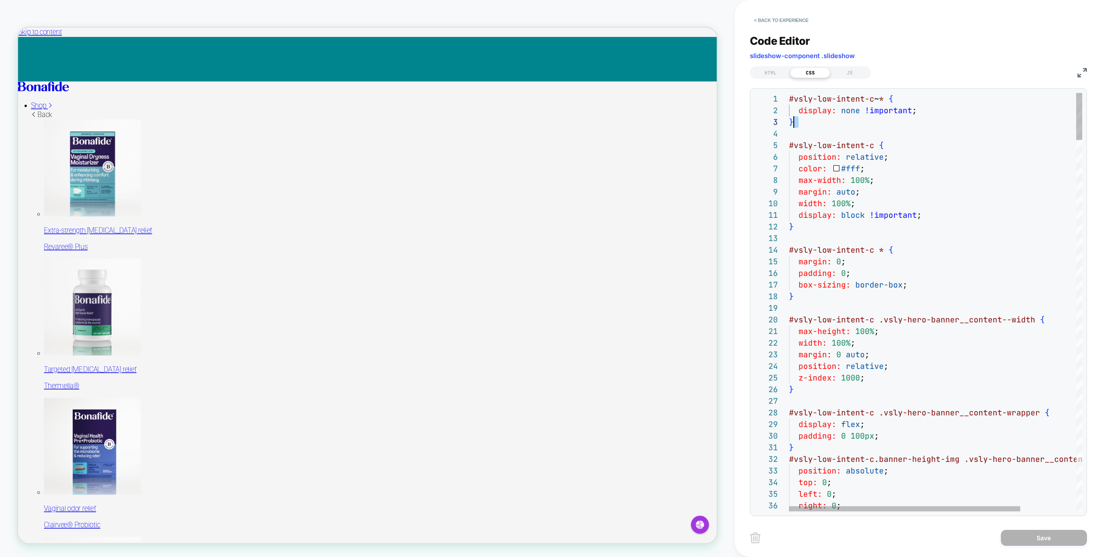
scroll to position [12, 0]
drag, startPoint x: 798, startPoint y: 128, endPoint x: 778, endPoint y: 94, distance: 40.2
click at [778, 94] on div "1 2 3 4 5 6 7 8 9 10 11 12 13 14 15 16 17 18 19 20 21 22 23 24 25 26 27 28 29 3…" at bounding box center [919, 302] width 328 height 419
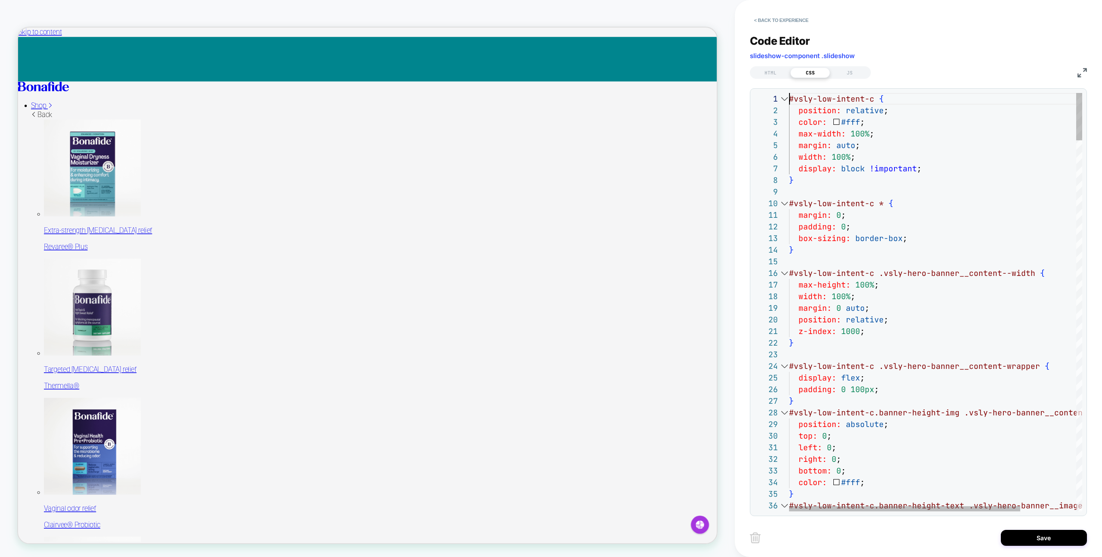
scroll to position [0, 0]
drag, startPoint x: 795, startPoint y: 170, endPoint x: 956, endPoint y: 170, distance: 161.1
type textarea "**********"
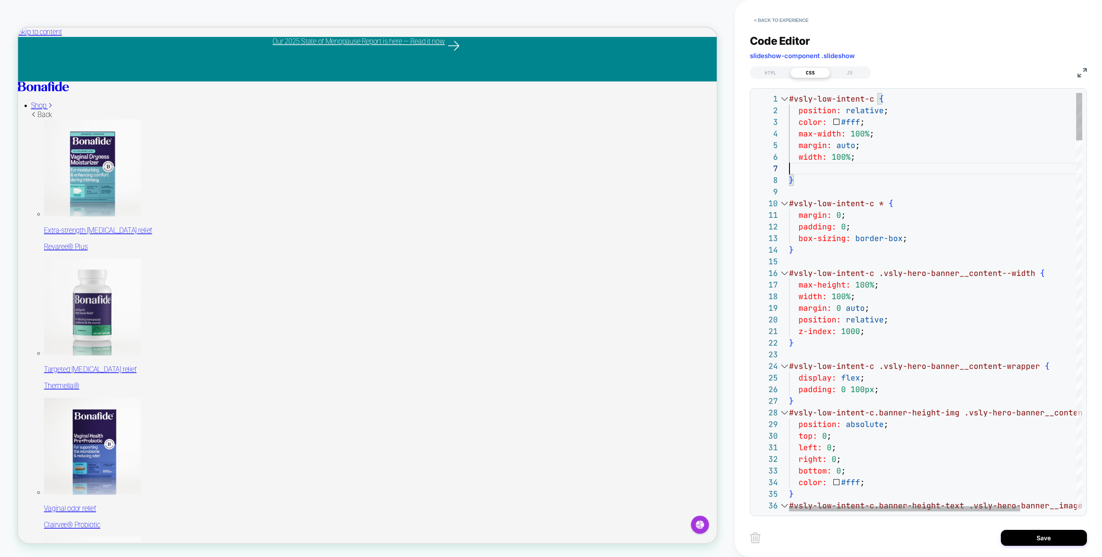
scroll to position [58, 65]
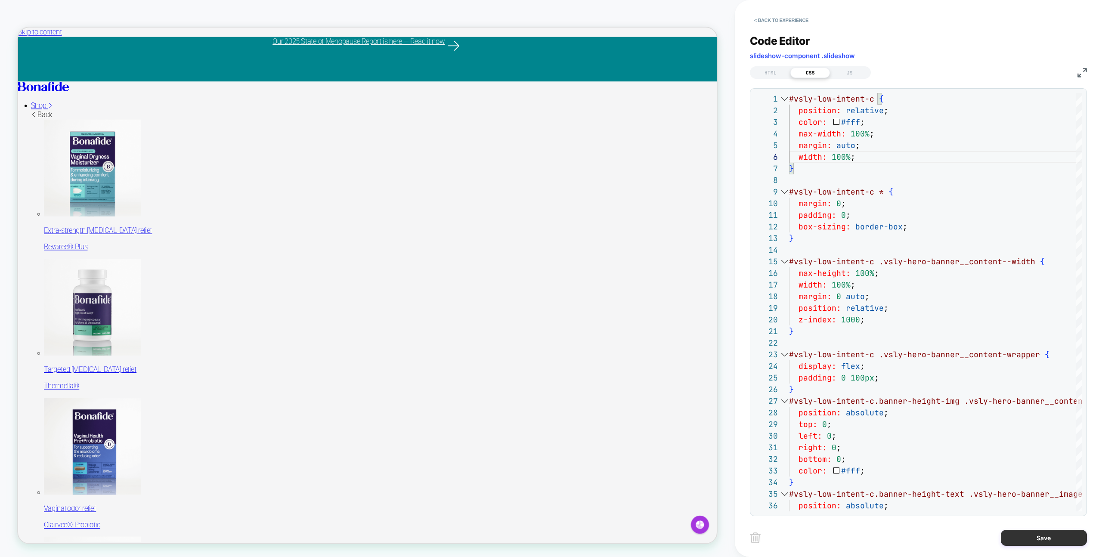
click at [1031, 538] on button "Save" at bounding box center [1044, 538] width 86 height 16
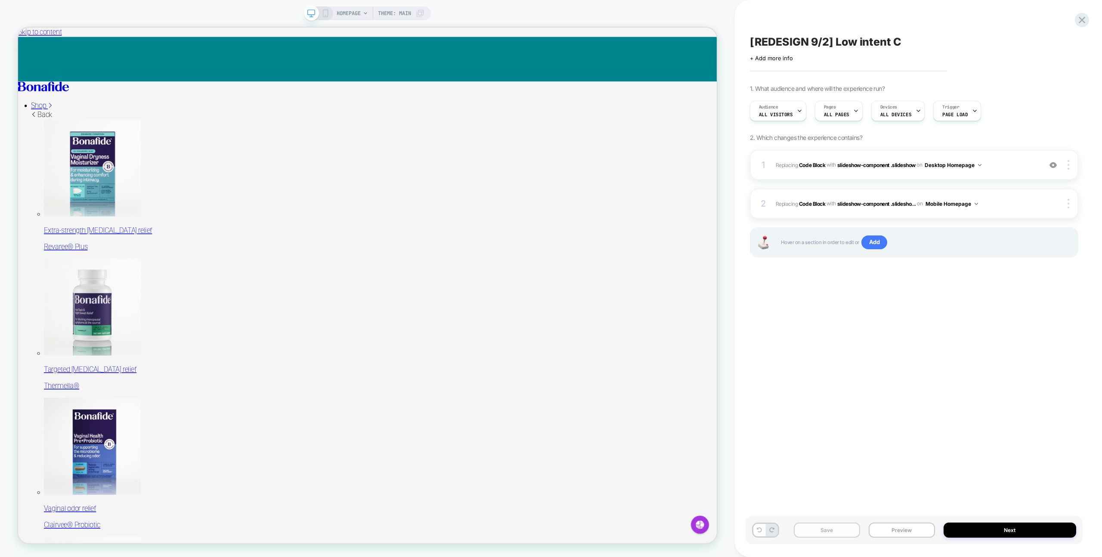
click at [832, 531] on button "Save" at bounding box center [827, 530] width 66 height 15
click at [1071, 163] on div at bounding box center [1070, 164] width 16 height 9
click at [1017, 143] on div "Replace Position" at bounding box center [1017, 141] width 77 height 24
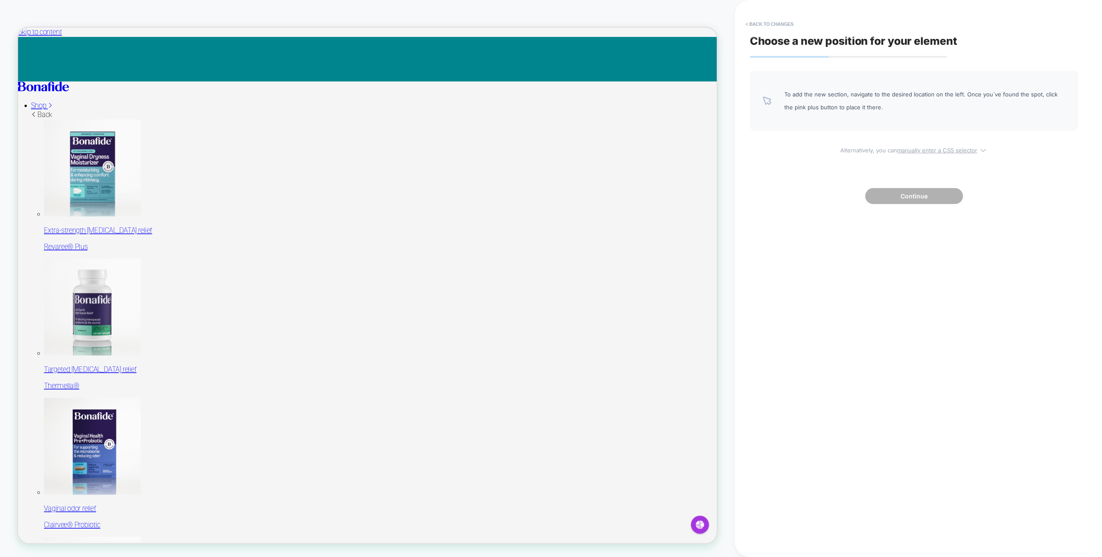
click at [953, 149] on u "manually enter a CSS selector" at bounding box center [937, 150] width 80 height 7
select select "*******"
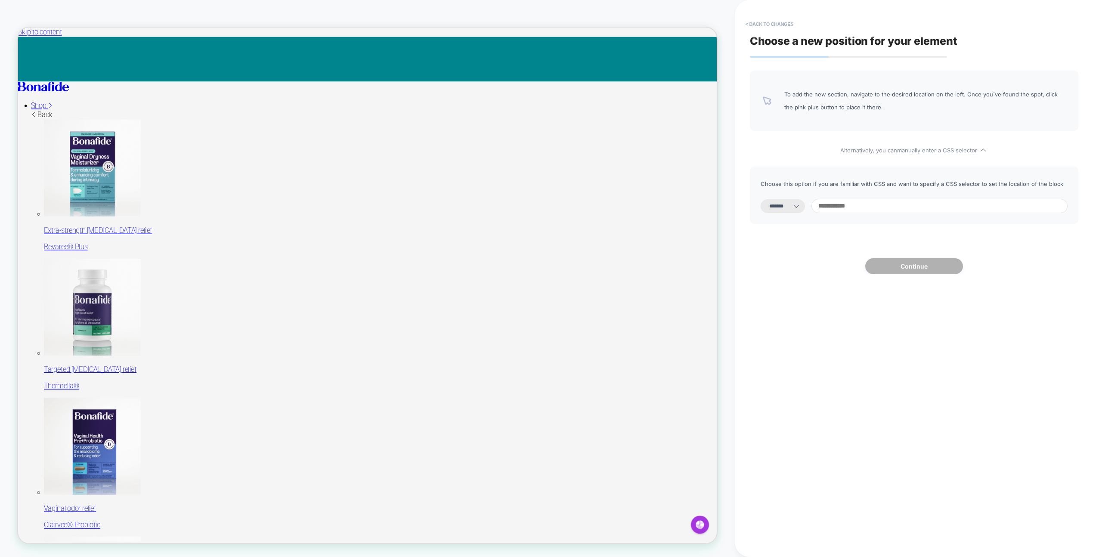
click at [855, 205] on input at bounding box center [940, 206] width 256 height 14
click at [774, 22] on button "< Back to changes" at bounding box center [770, 24] width 57 height 14
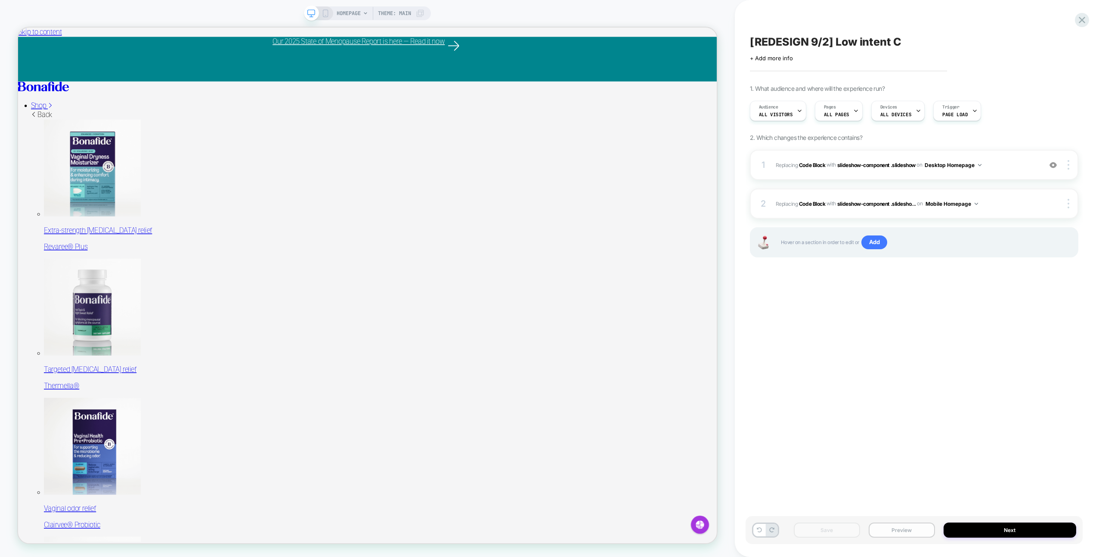
click at [904, 532] on button "Preview" at bounding box center [902, 530] width 66 height 15
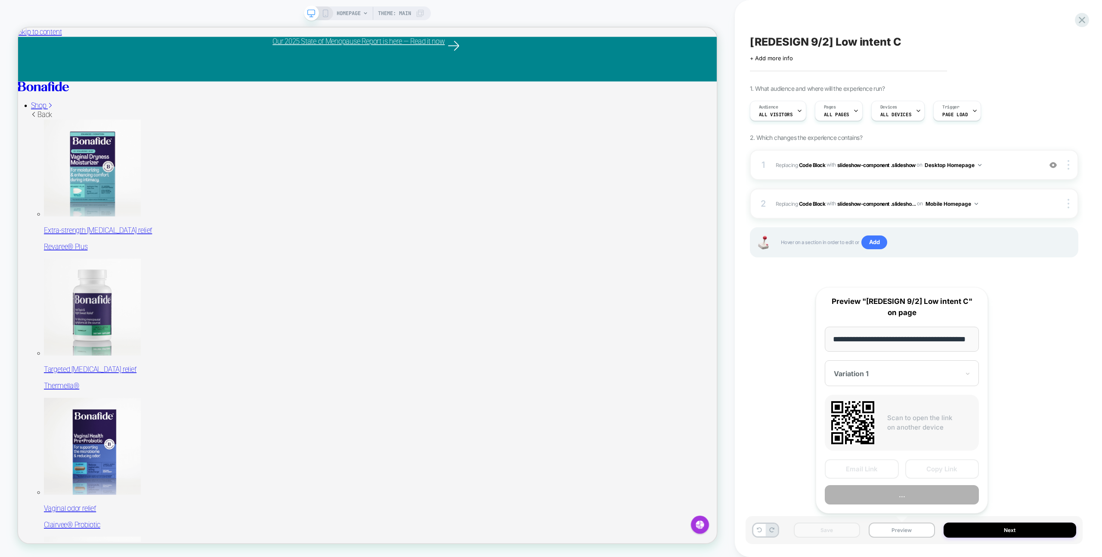
scroll to position [0, 22]
click at [904, 489] on button "Preview" at bounding box center [902, 495] width 154 height 19
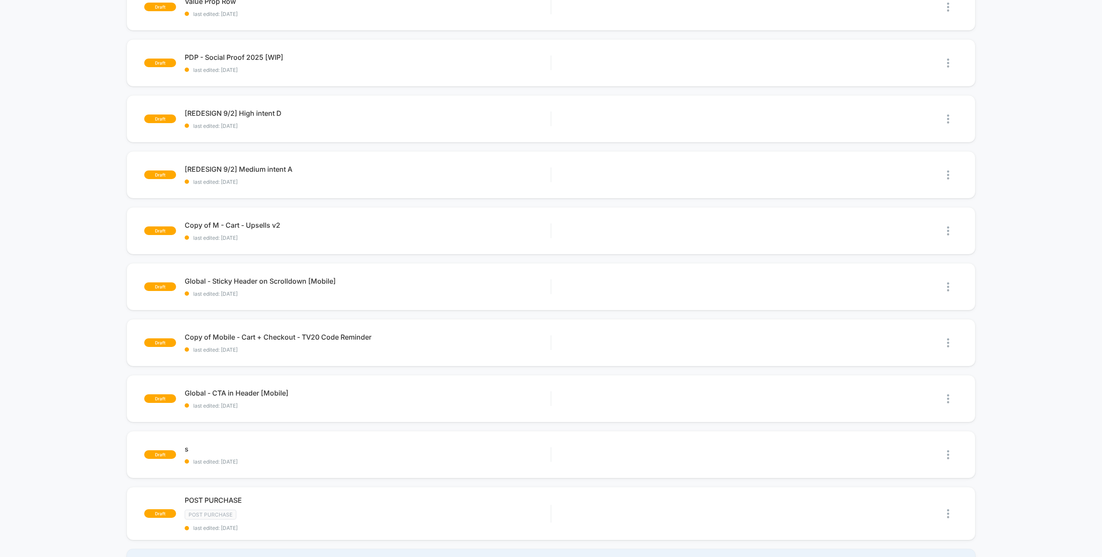
scroll to position [224, 0]
click at [308, 402] on span "last edited: 8/19/2025" at bounding box center [368, 405] width 366 height 6
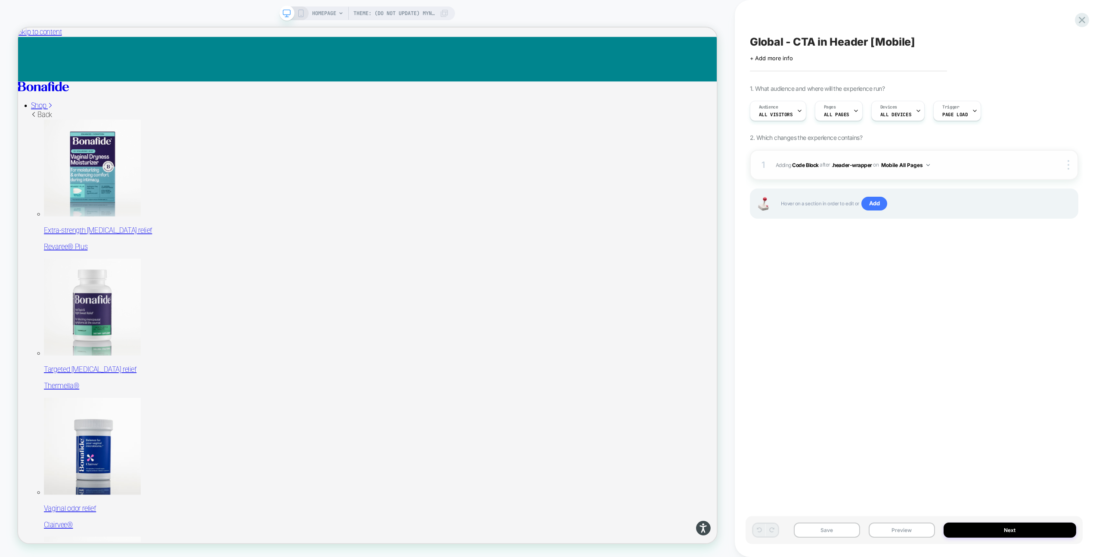
click at [969, 167] on span "Adding Code Block AFTER .header-wrapper .header-wrapper on Mobile All Pages" at bounding box center [907, 165] width 262 height 11
click at [296, 8] on div "HOMEPAGE Theme: (DO NOT UPDATE) Myntr - Retail Refresh 2025 |" at bounding box center [367, 13] width 176 height 14
click at [300, 15] on icon at bounding box center [301, 13] width 8 height 8
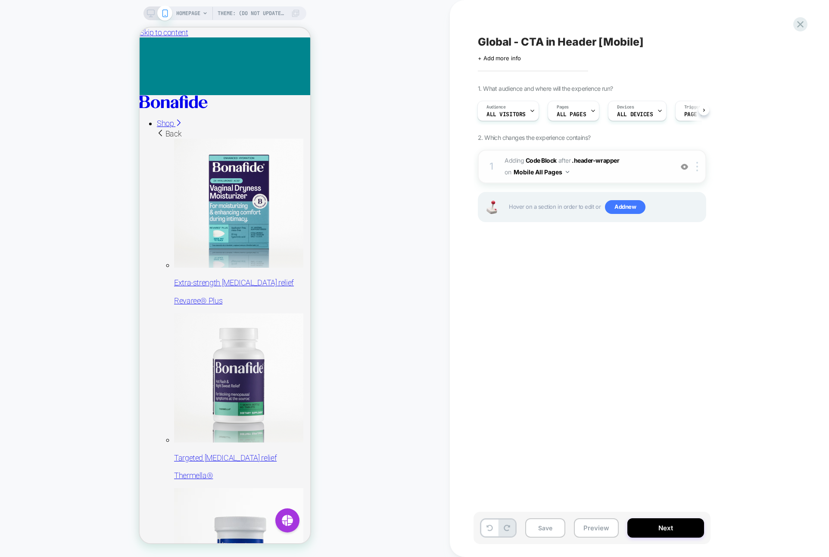
click at [583, 175] on span "Adding Code Block AFTER .header-wrapper .header-wrapper on Mobile All Pages" at bounding box center [586, 166] width 164 height 23
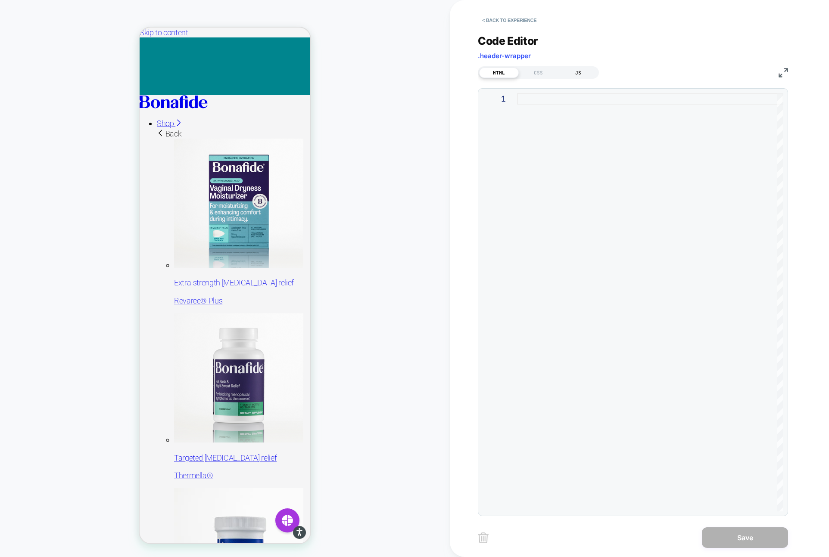
click at [577, 71] on div "JS" at bounding box center [578, 73] width 40 height 10
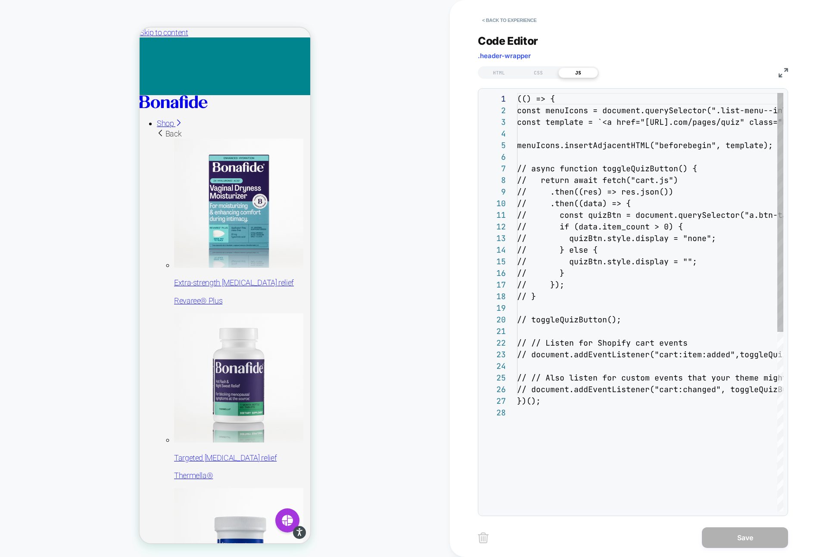
scroll to position [116, 0]
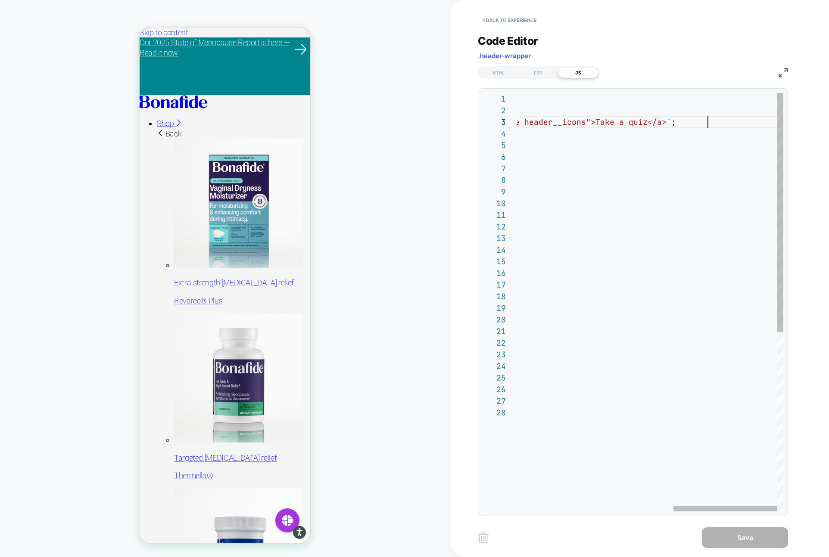
click at [706, 120] on div "( ( ) => { const menuIcons = document.querySelector ( ".list-menu--inline.heade…" at bounding box center [450, 459] width 666 height 733
type textarea "**********"
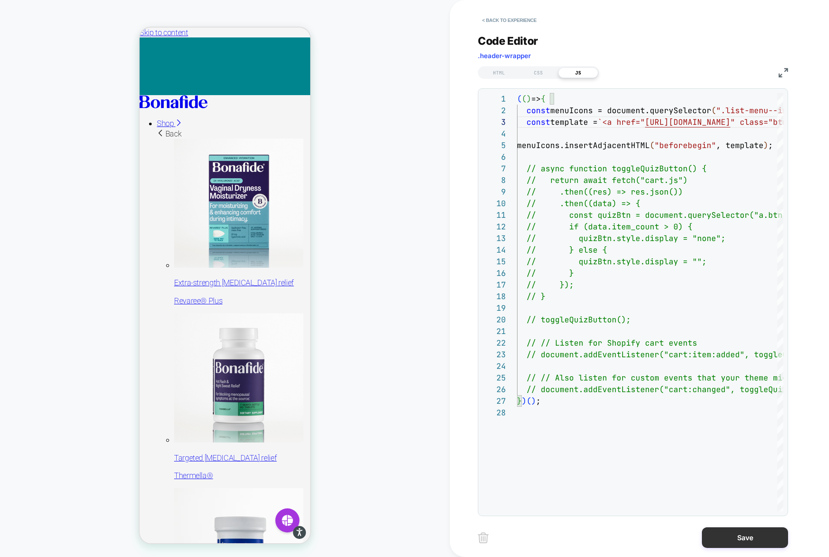
click at [730, 540] on button "Save" at bounding box center [745, 538] width 86 height 21
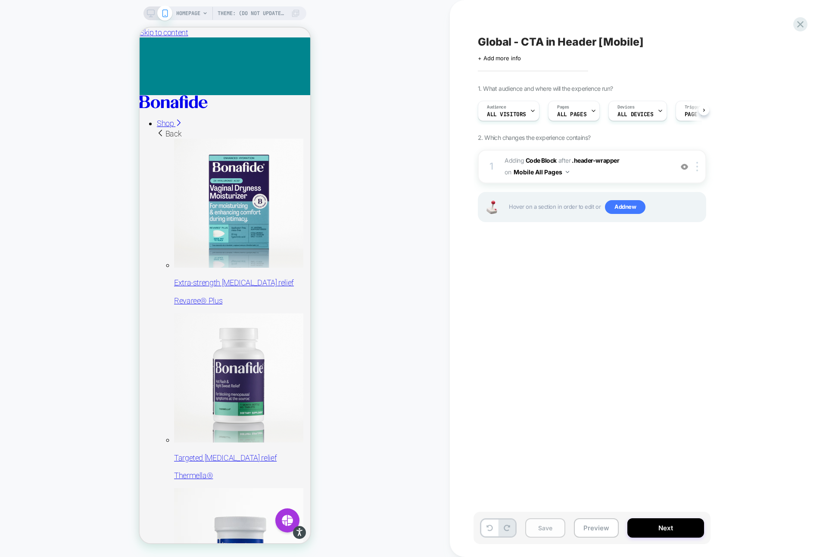
scroll to position [0, 0]
click at [547, 525] on button "Save" at bounding box center [545, 527] width 40 height 19
click at [596, 529] on button "Preview" at bounding box center [596, 527] width 45 height 19
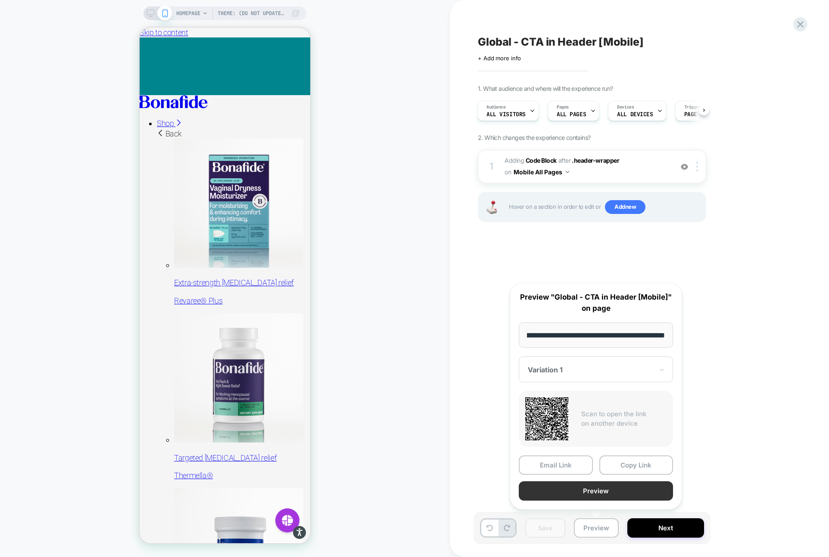
scroll to position [0, 0]
drag, startPoint x: 615, startPoint y: 490, endPoint x: 641, endPoint y: 435, distance: 61.5
click at [641, 435] on div "**********" at bounding box center [595, 396] width 172 height 227
click at [641, 463] on button "Copy Link" at bounding box center [636, 465] width 74 height 19
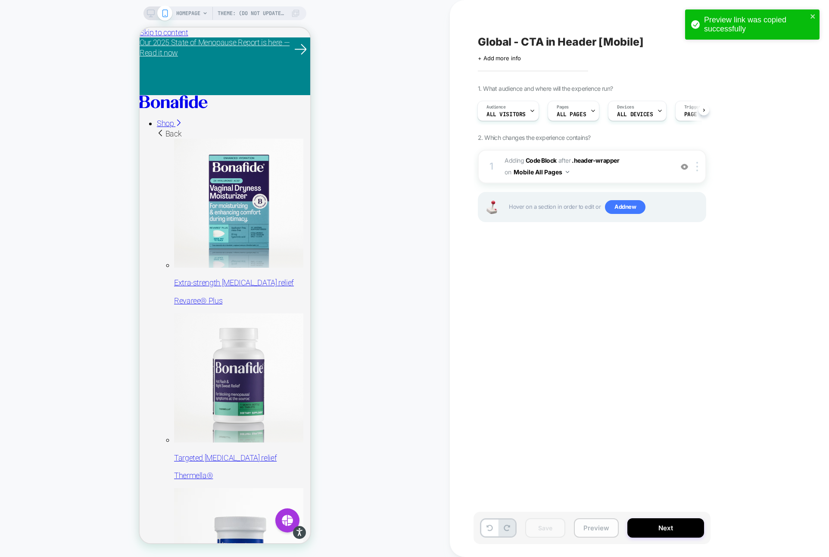
click at [600, 528] on button "Preview" at bounding box center [596, 527] width 45 height 19
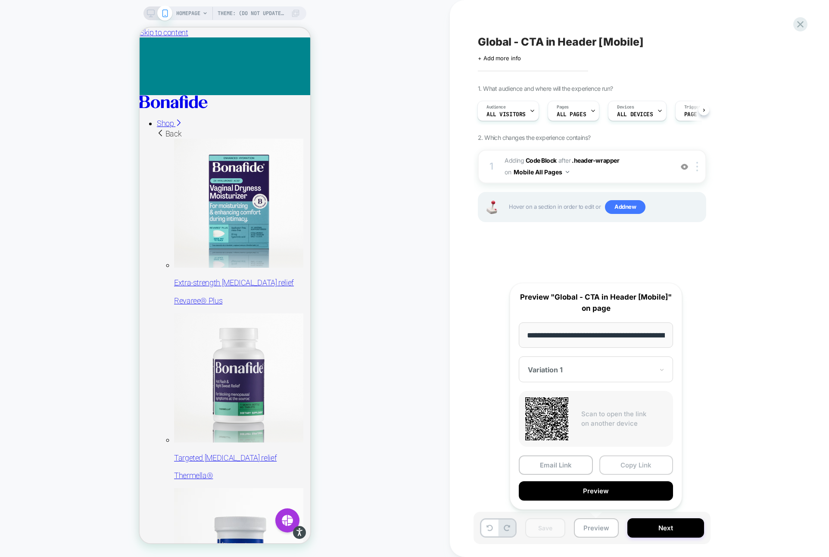
click at [630, 465] on button "Copy Link" at bounding box center [636, 465] width 74 height 19
